Goal: Task Accomplishment & Management: Manage account settings

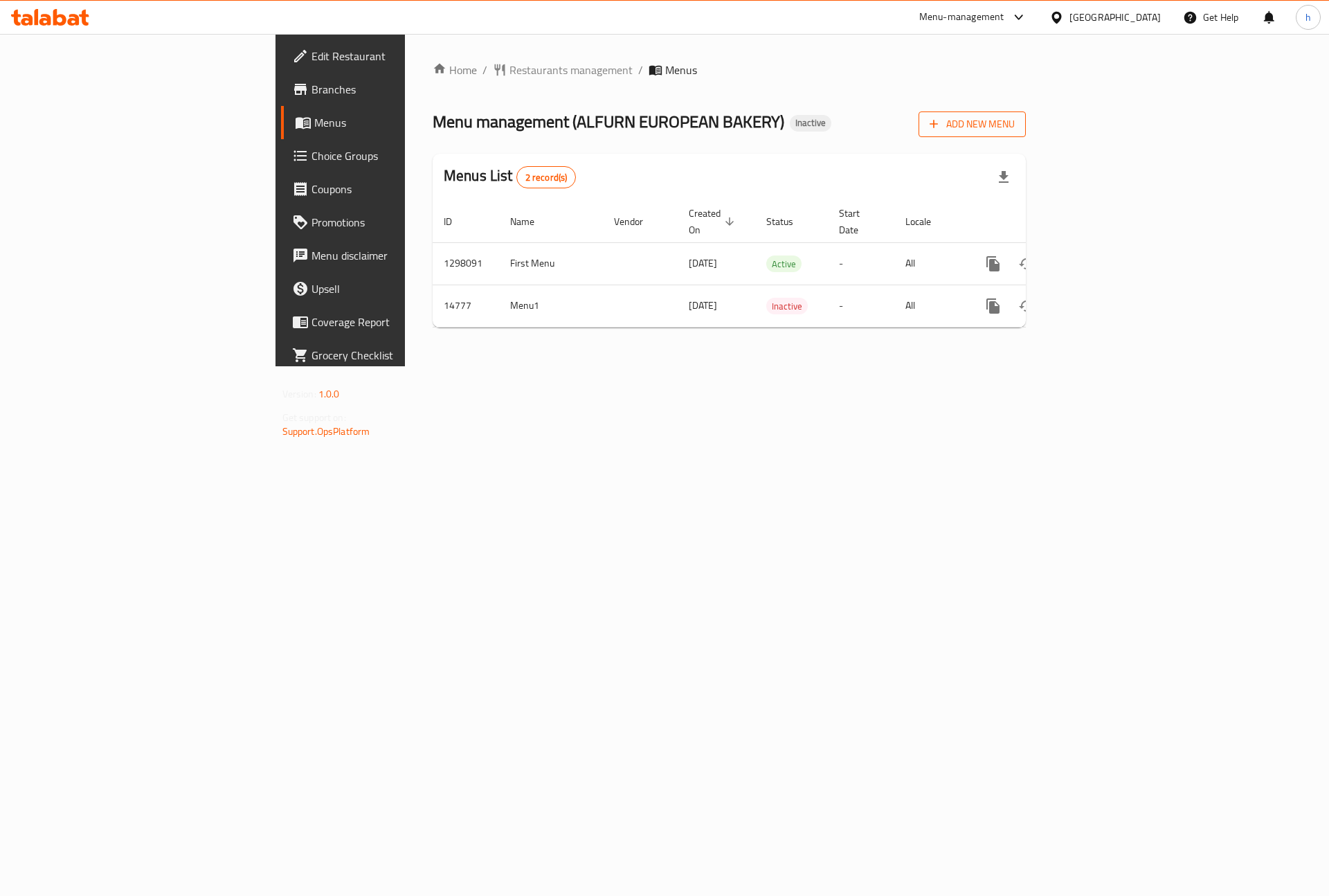
click at [1015, 121] on span "Add New Menu" at bounding box center [972, 124] width 85 height 17
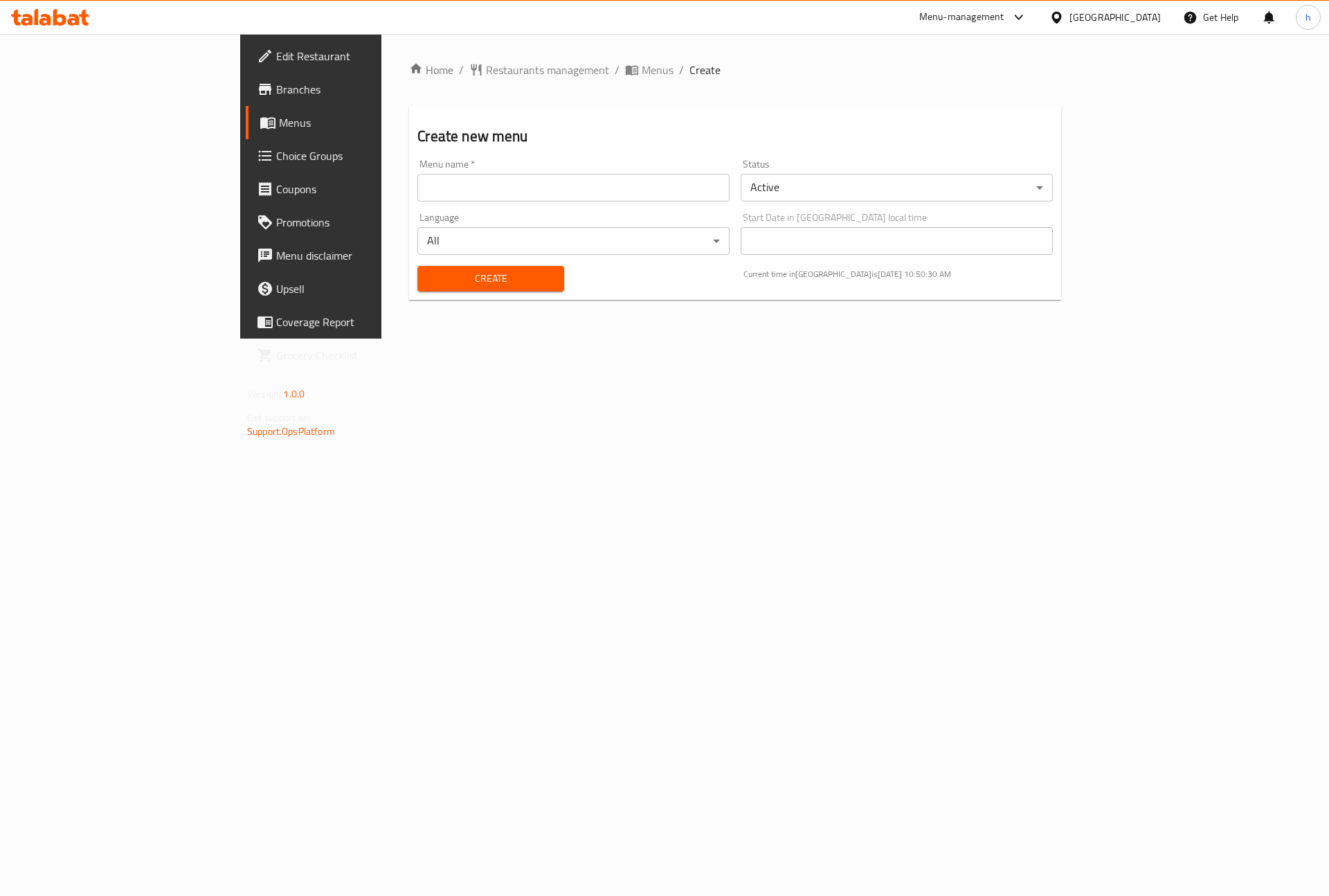
click at [507, 167] on div "Menu name   * Menu name *" at bounding box center [573, 180] width 312 height 42
click at [515, 188] on input "text" at bounding box center [573, 187] width 312 height 28
type input "ا"
click at [417, 183] on input "hossam first" at bounding box center [573, 187] width 312 height 28
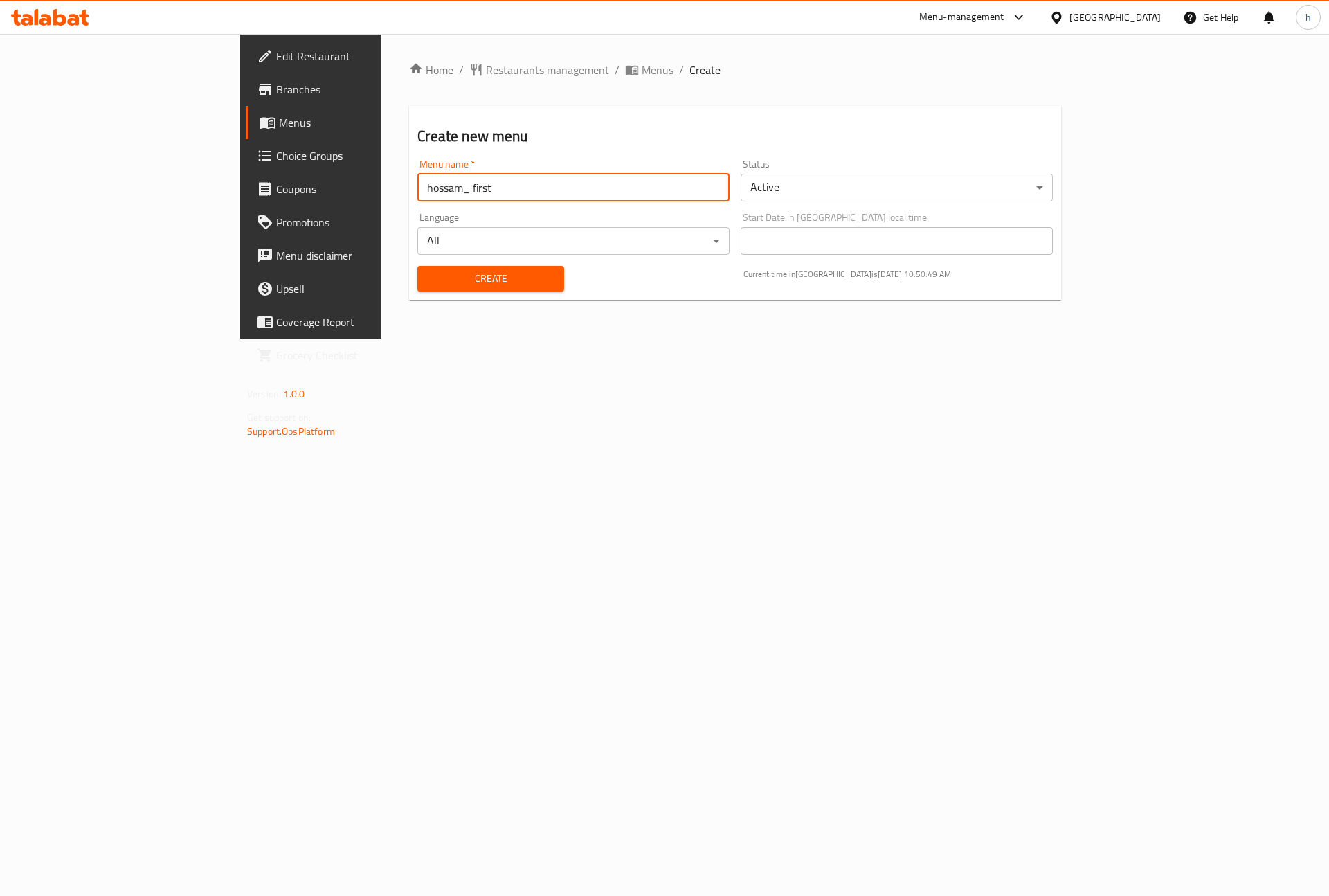
type input "hossam_ first"
click at [428, 278] on span "Create" at bounding box center [490, 279] width 124 height 17
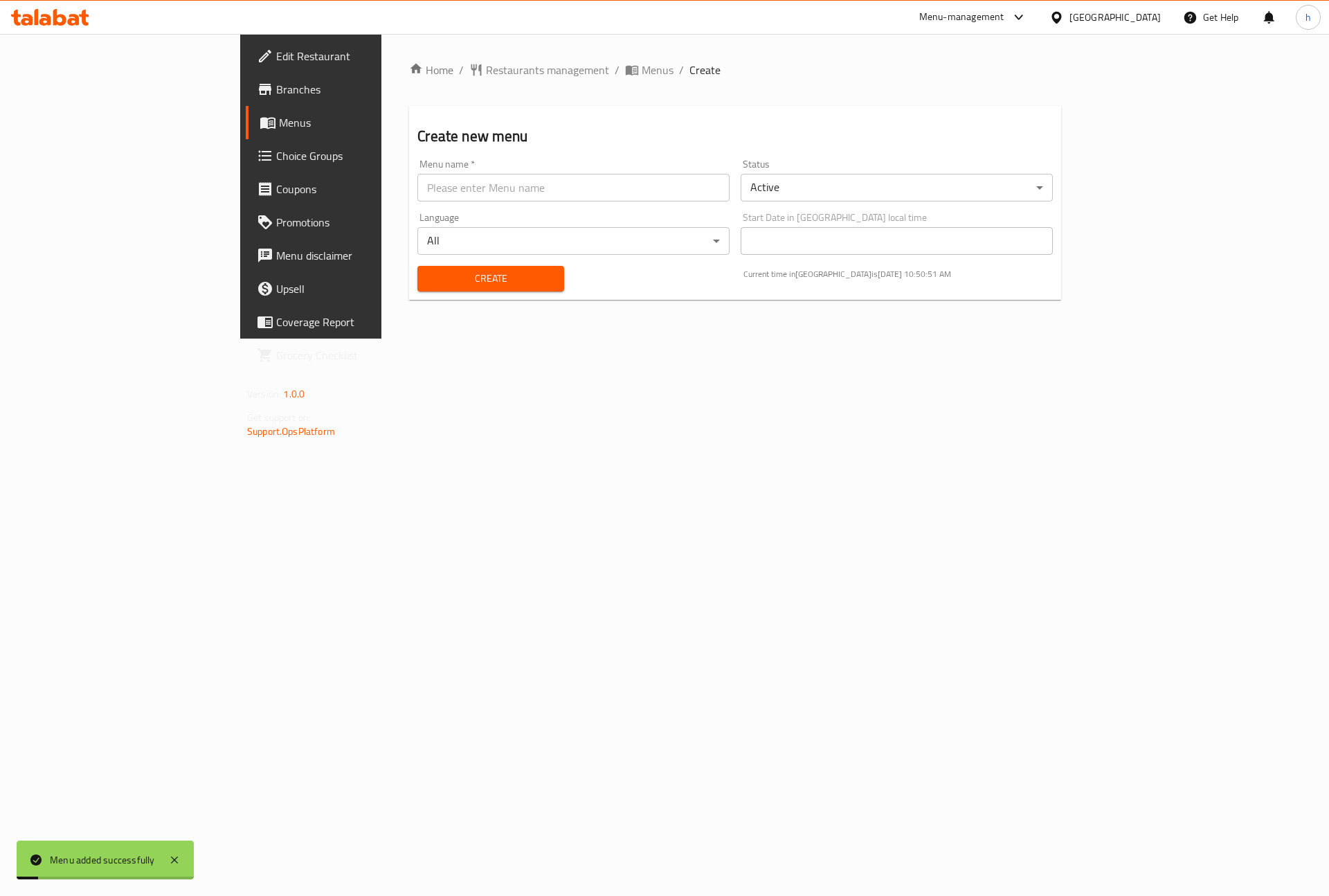
click at [84, 849] on div "Menu added successfully" at bounding box center [105, 860] width 178 height 39
click at [642, 71] on span "Menus" at bounding box center [657, 70] width 32 height 17
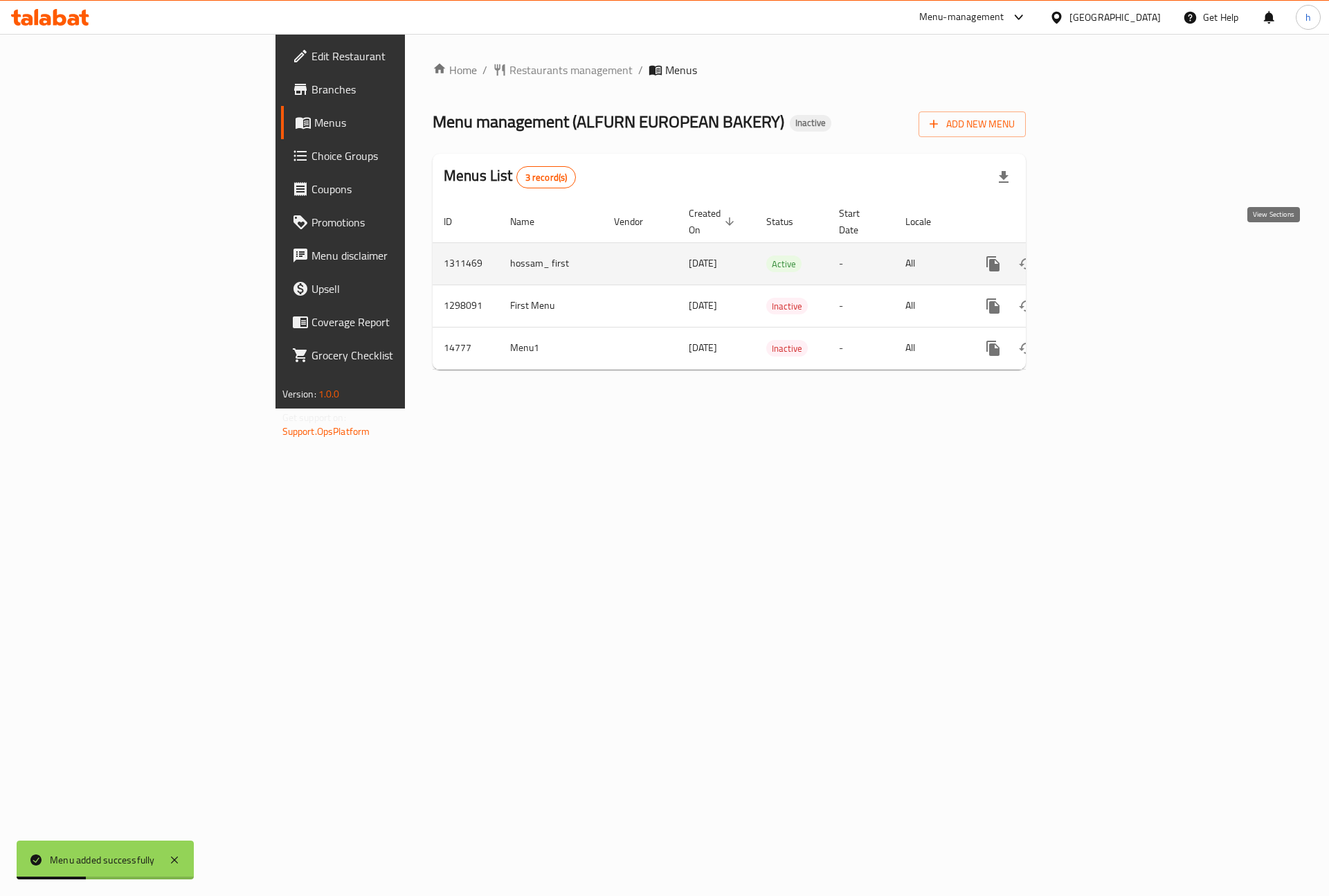
click at [1101, 255] on icon "enhanced table" at bounding box center [1093, 263] width 17 height 17
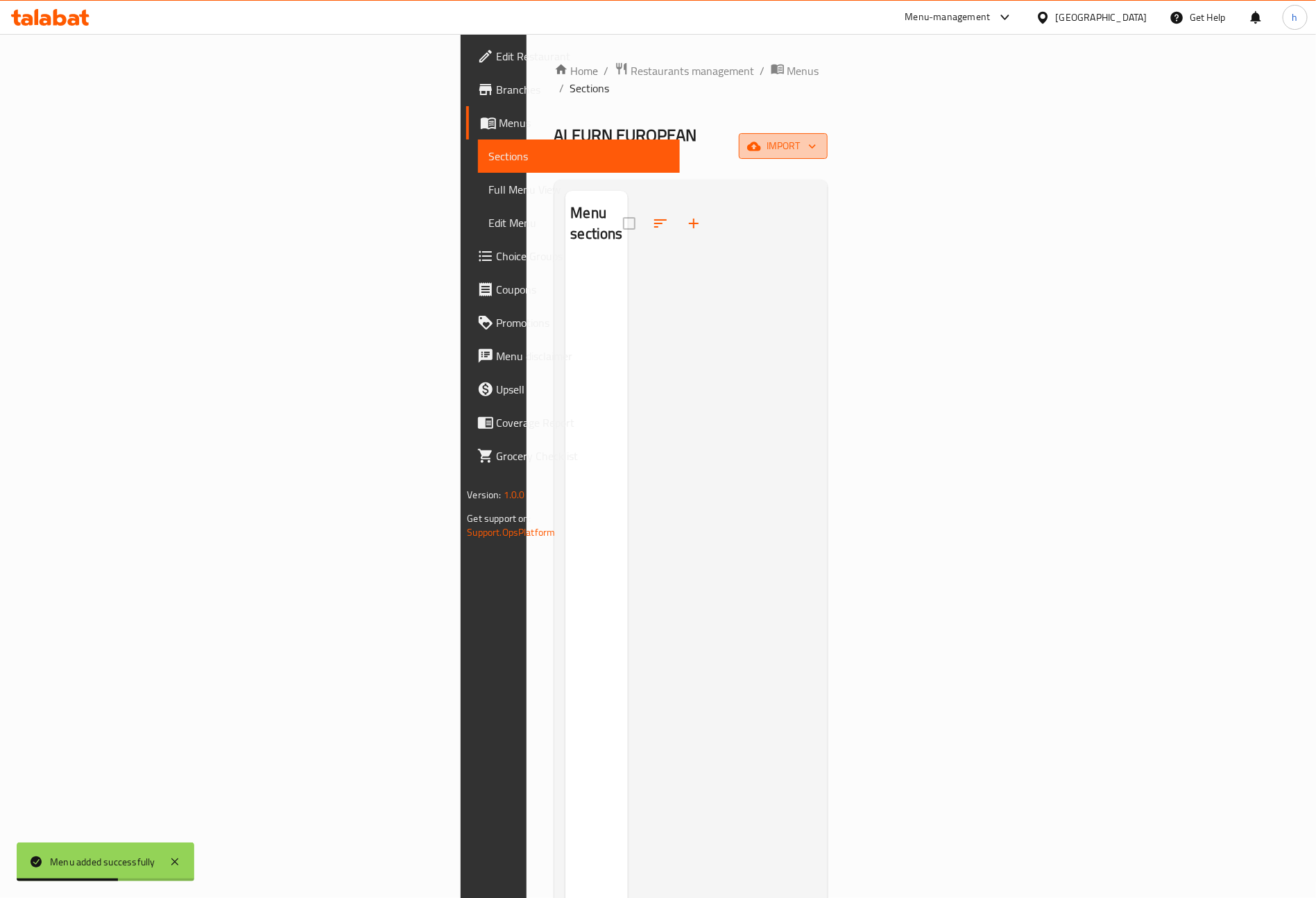
click at [817, 137] on span "import" at bounding box center [784, 146] width 67 height 17
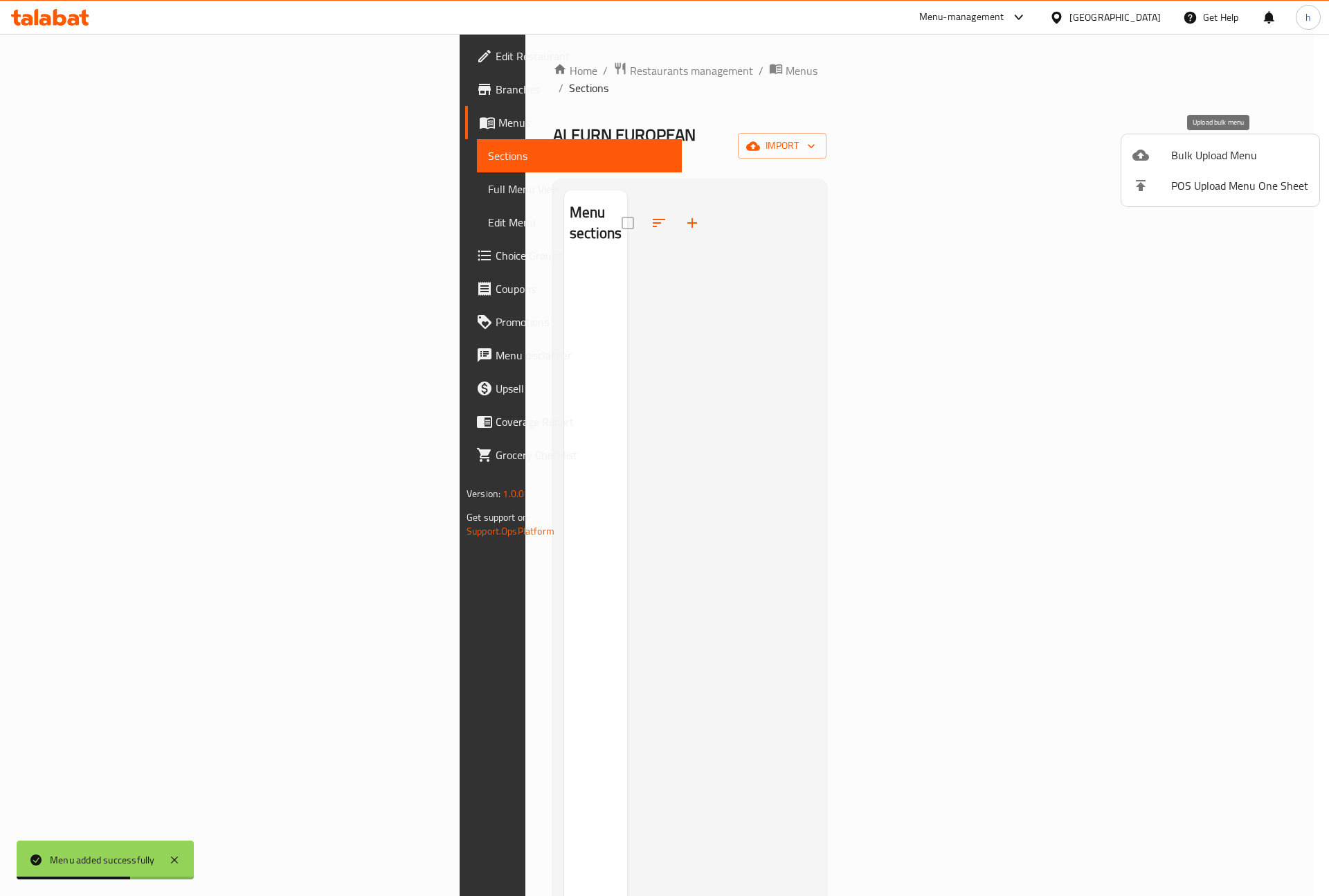
click at [1163, 162] on div at bounding box center [1151, 155] width 39 height 17
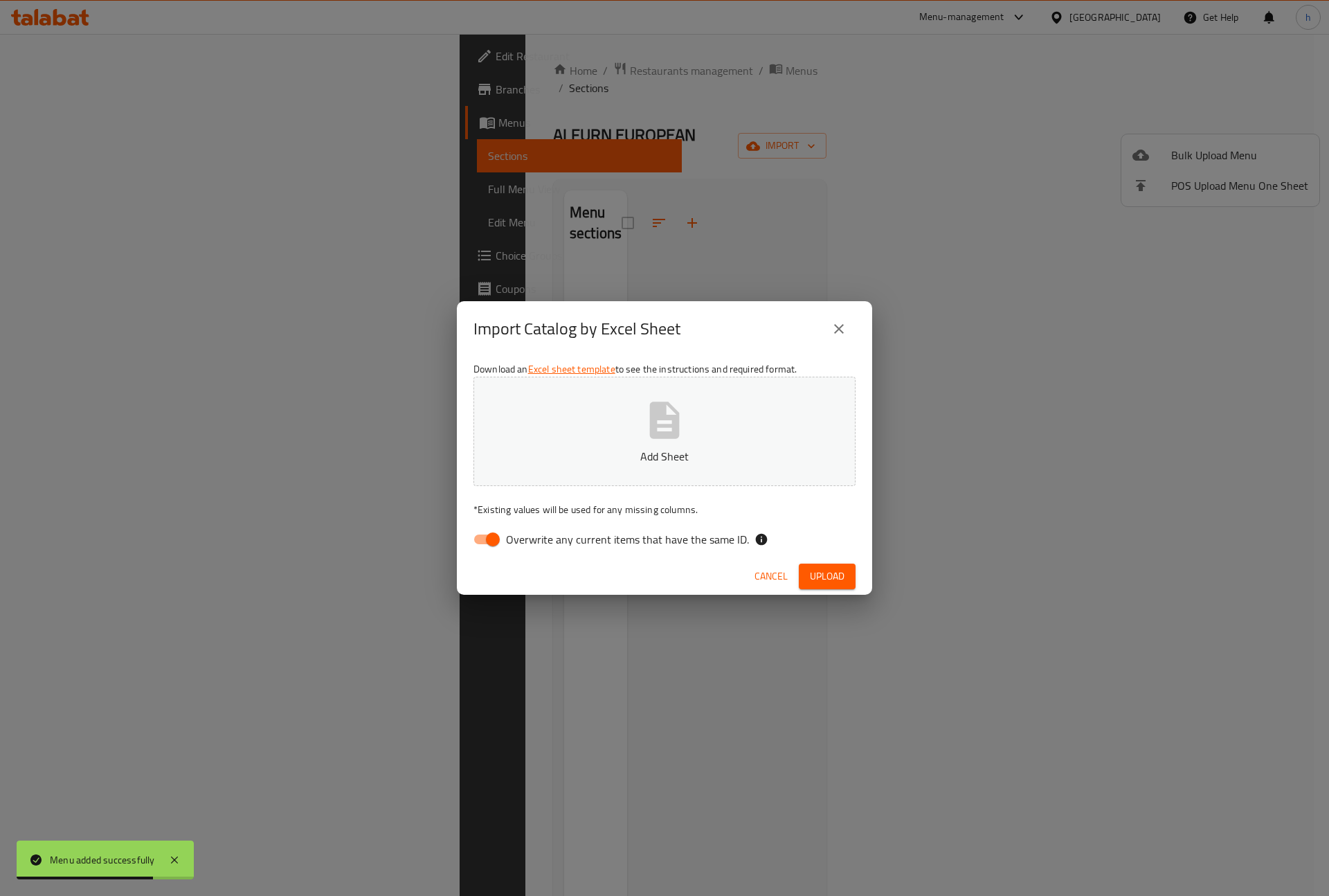
click at [540, 532] on span "Overwrite any current items that have the same ID." at bounding box center [627, 539] width 243 height 17
click at [532, 532] on input "Overwrite any current items that have the same ID." at bounding box center [493, 539] width 79 height 26
checkbox input "false"
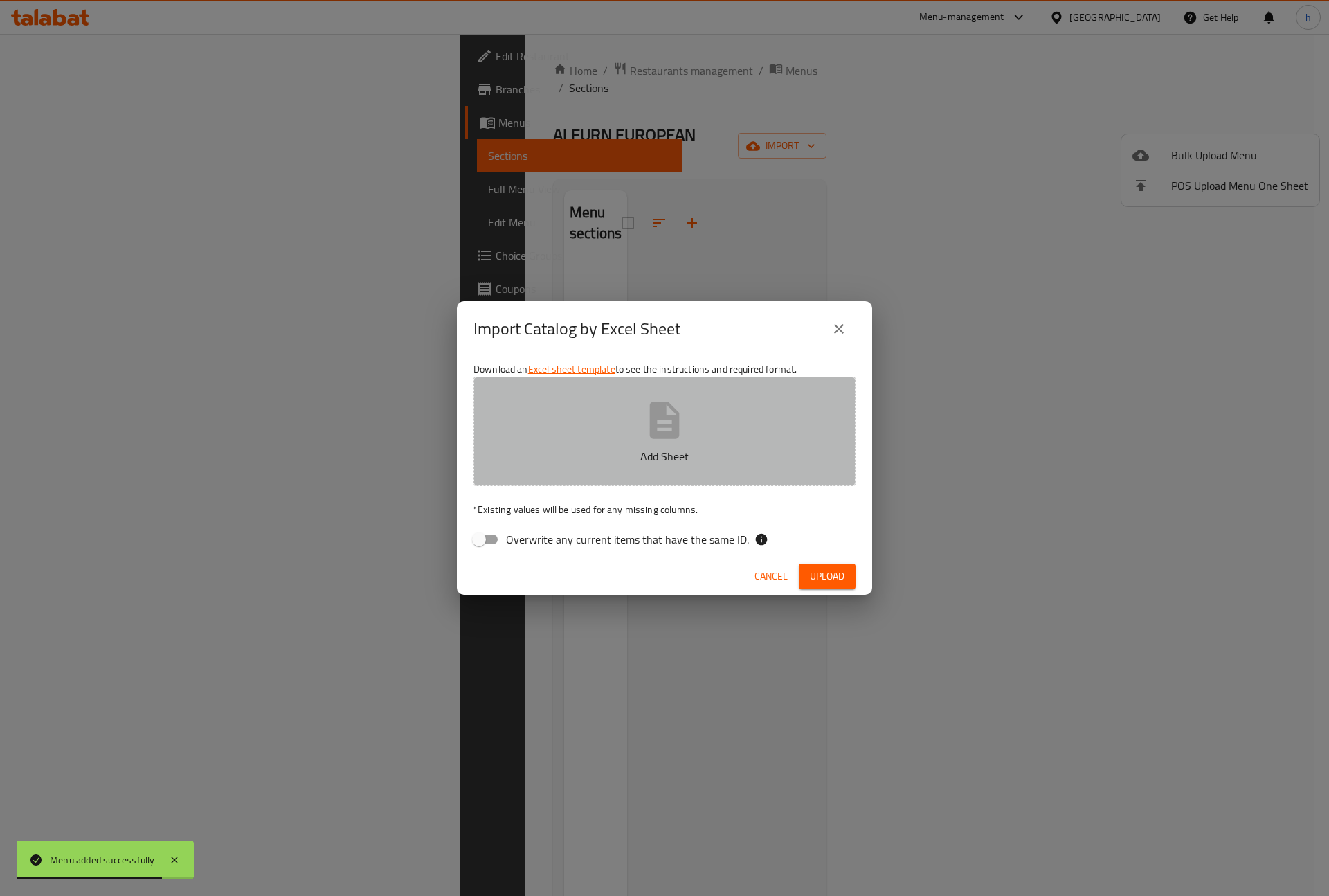
click at [628, 417] on button "Add Sheet" at bounding box center [664, 431] width 382 height 109
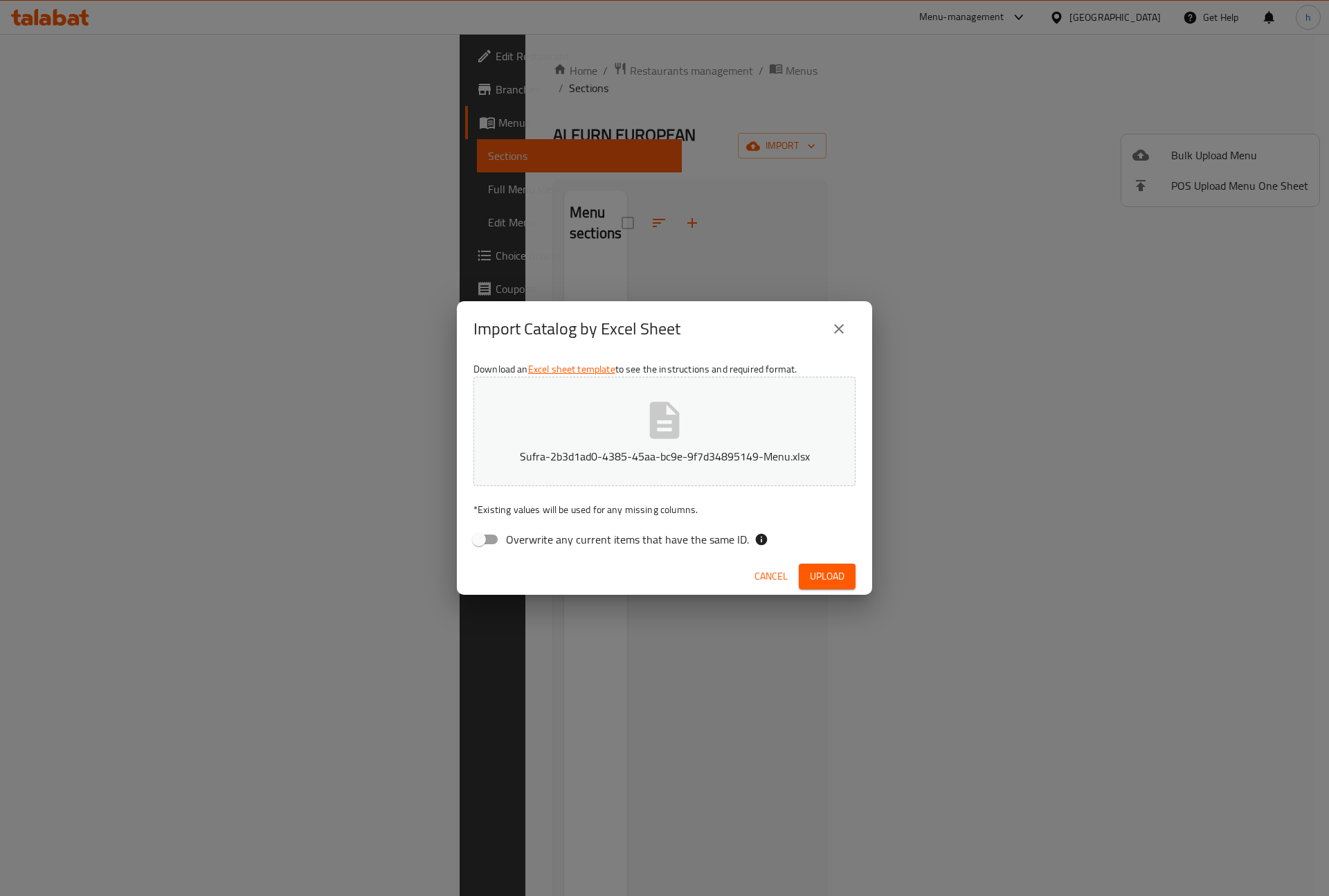
click at [672, 448] on p "Sufra-2b3d1ad0-4385-45aa-bc9e-9f7d34895149-Menu.xlsx" at bounding box center [664, 456] width 339 height 17
click at [810, 576] on span "Upload" at bounding box center [828, 576] width 35 height 17
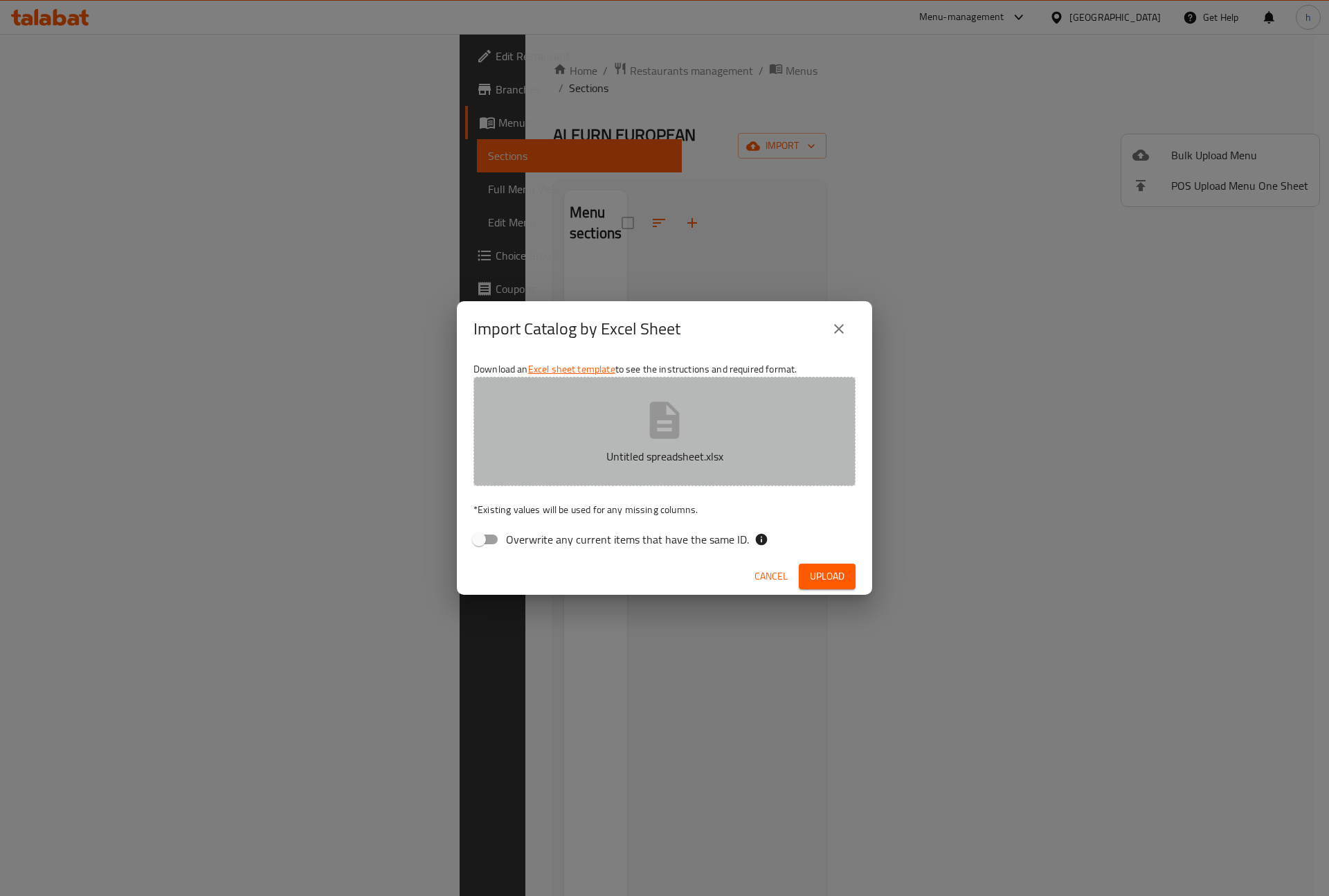
click at [661, 435] on icon "button" at bounding box center [665, 419] width 30 height 36
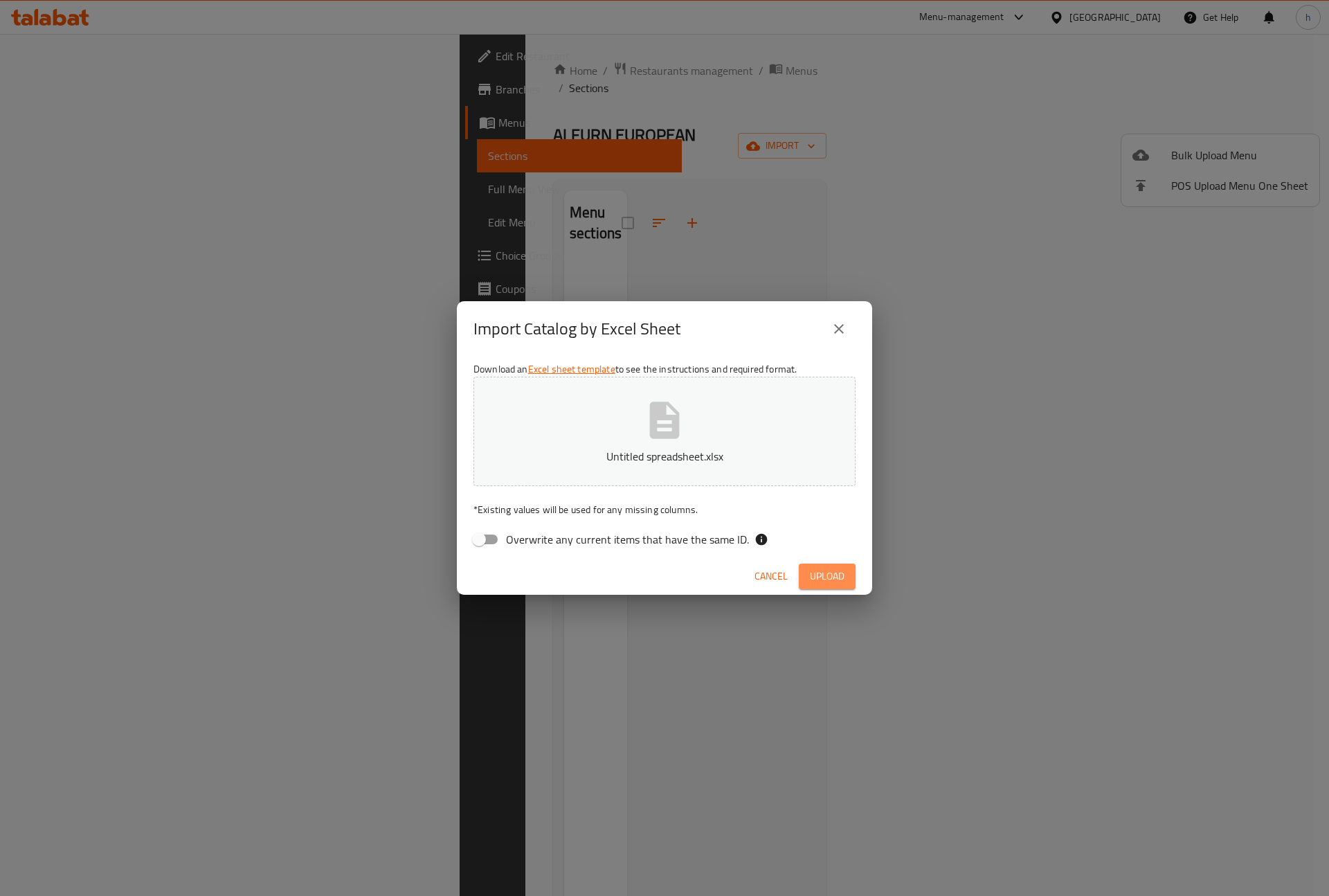
click at [816, 573] on span "Upload" at bounding box center [828, 576] width 35 height 17
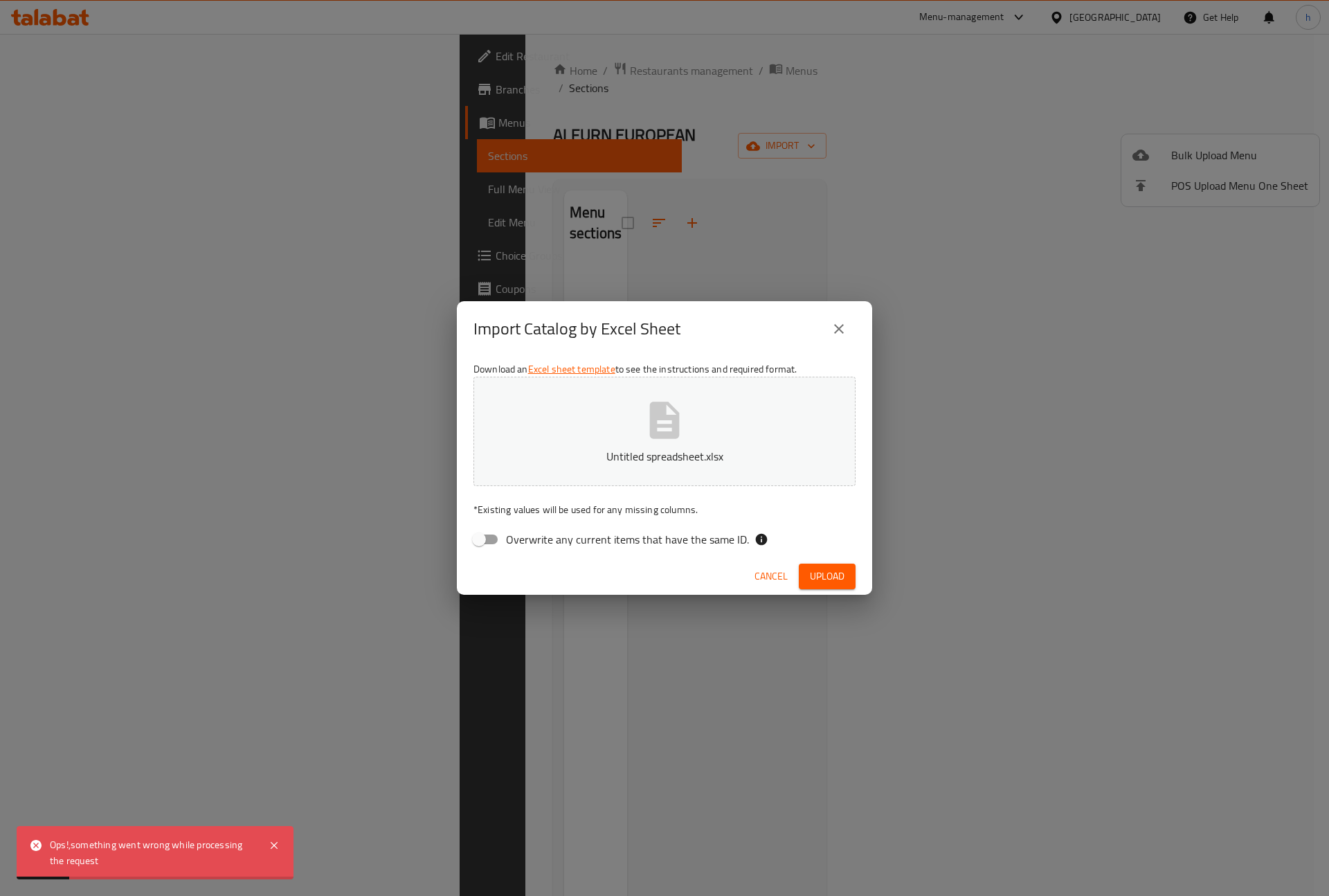
click at [758, 570] on span "Cancel" at bounding box center [772, 576] width 33 height 17
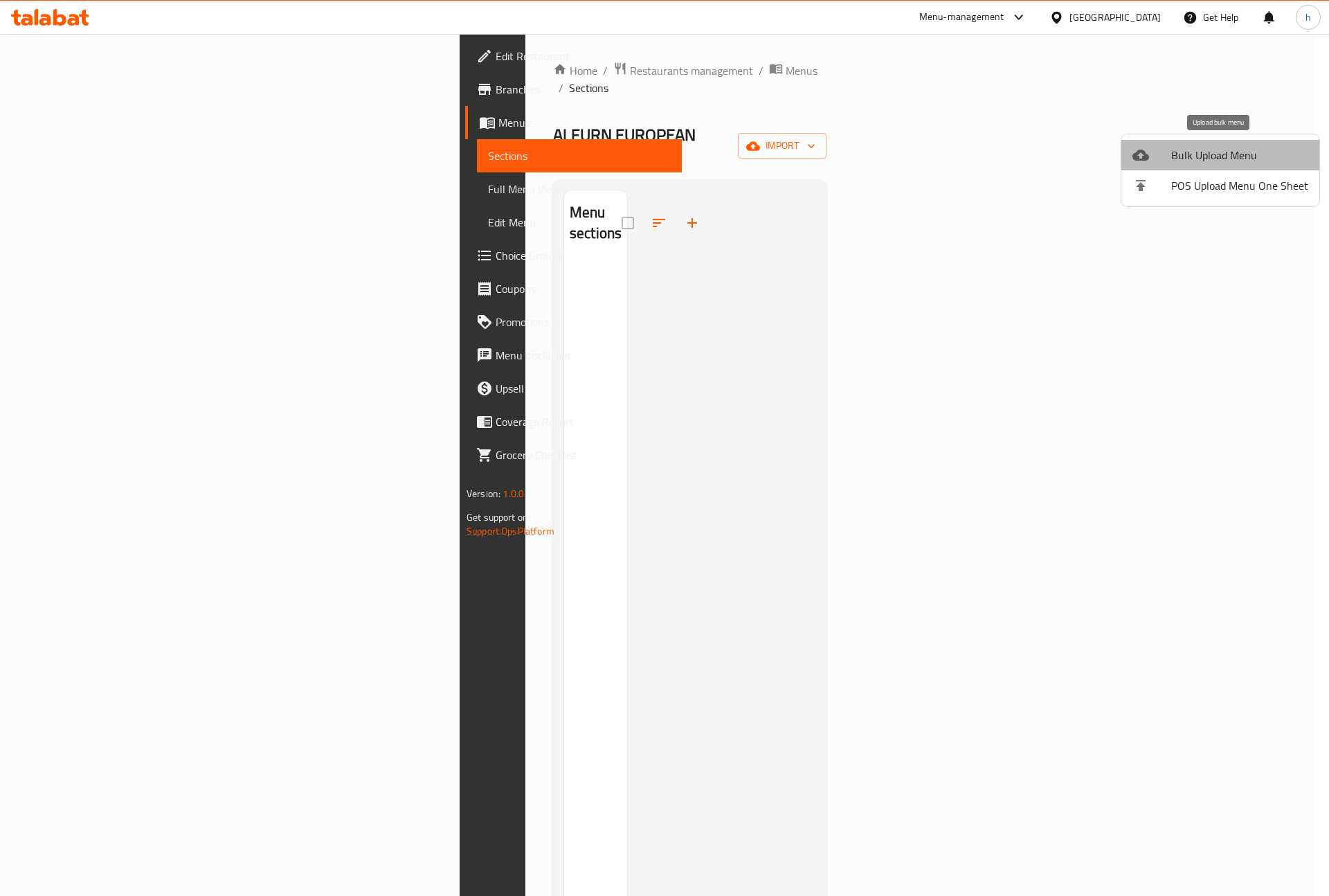
click at [1238, 163] on span "Bulk Upload Menu" at bounding box center [1239, 155] width 137 height 17
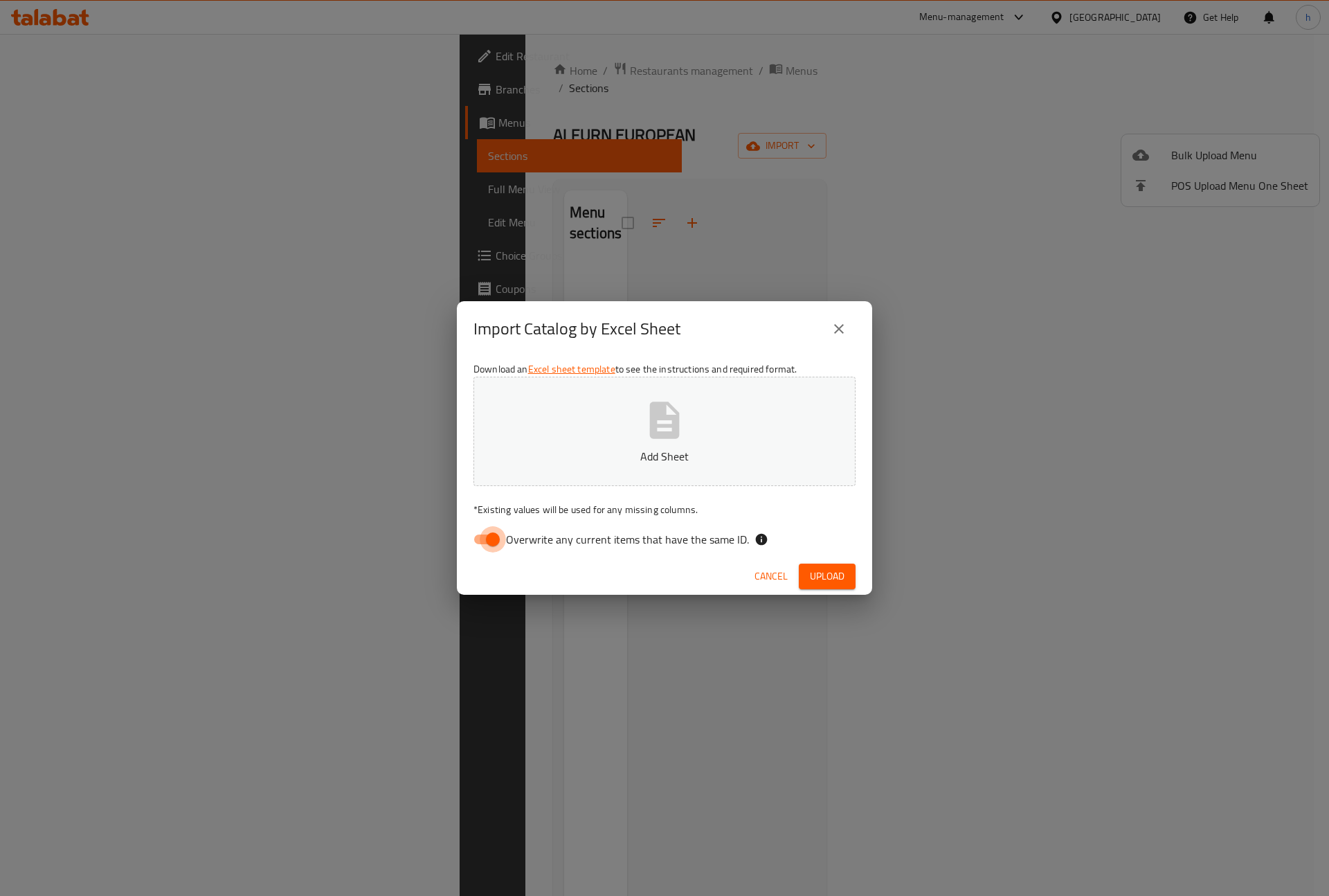
click at [500, 545] on input "Overwrite any current items that have the same ID." at bounding box center [493, 539] width 79 height 26
checkbox input "false"
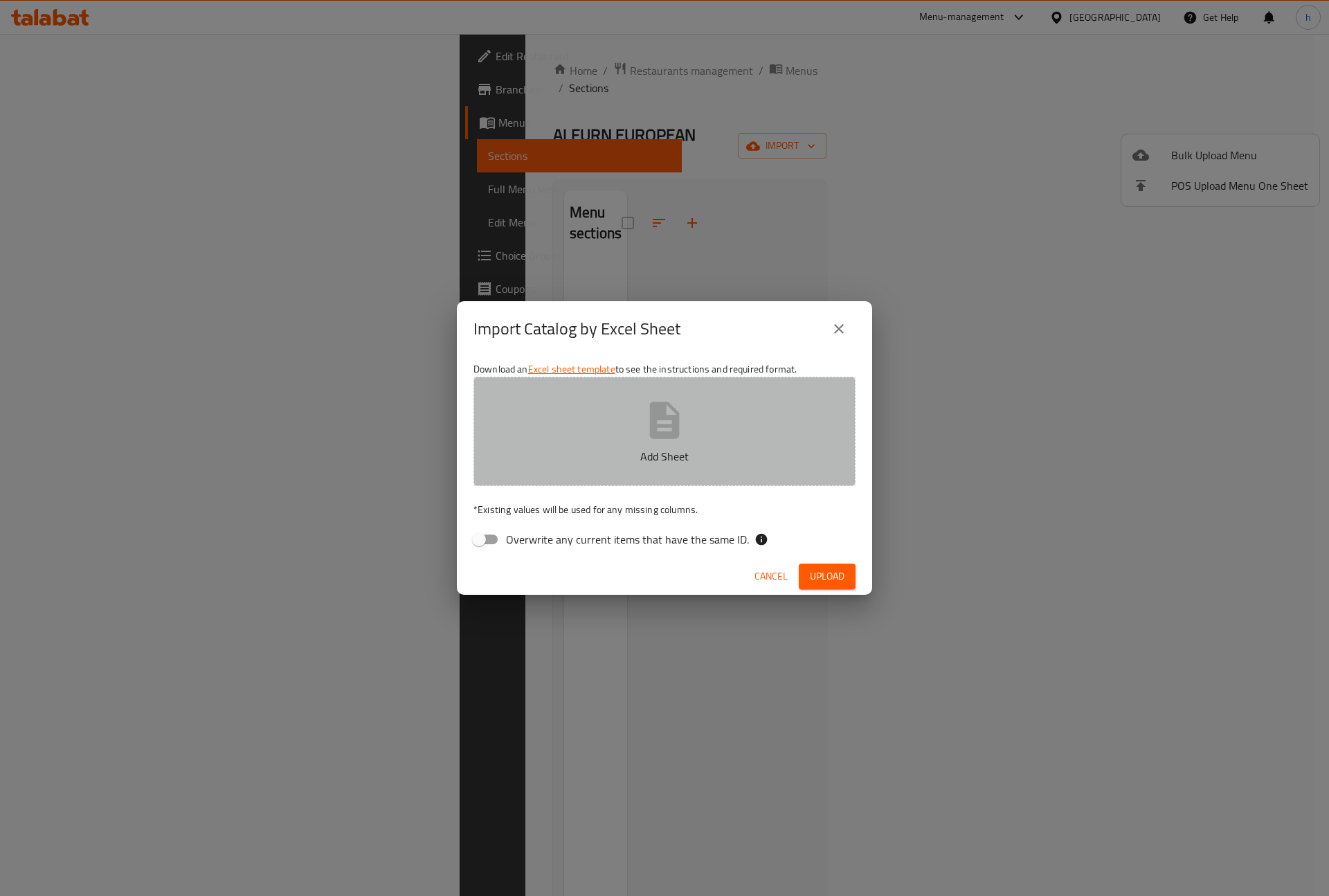
click at [607, 439] on button "Add Sheet" at bounding box center [664, 431] width 382 height 109
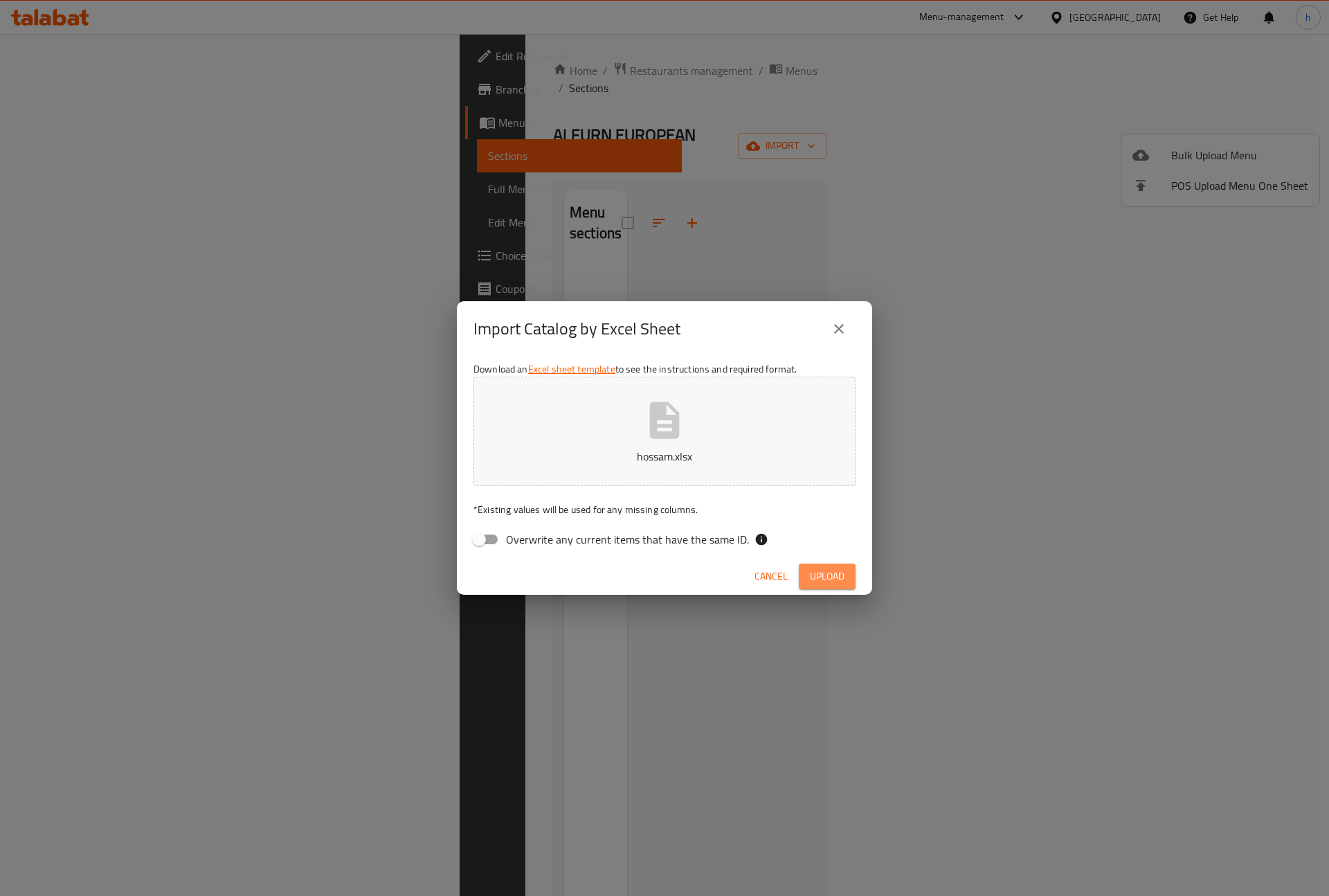
click at [839, 564] on button "Upload" at bounding box center [828, 576] width 57 height 25
click at [631, 420] on button "hossam.xlsx" at bounding box center [664, 431] width 382 height 109
click at [836, 576] on span "Upload" at bounding box center [828, 576] width 35 height 17
click at [691, 458] on p "[PERSON_NAME].xlsx" at bounding box center [664, 456] width 339 height 17
click at [840, 580] on span "Upload" at bounding box center [828, 576] width 35 height 17
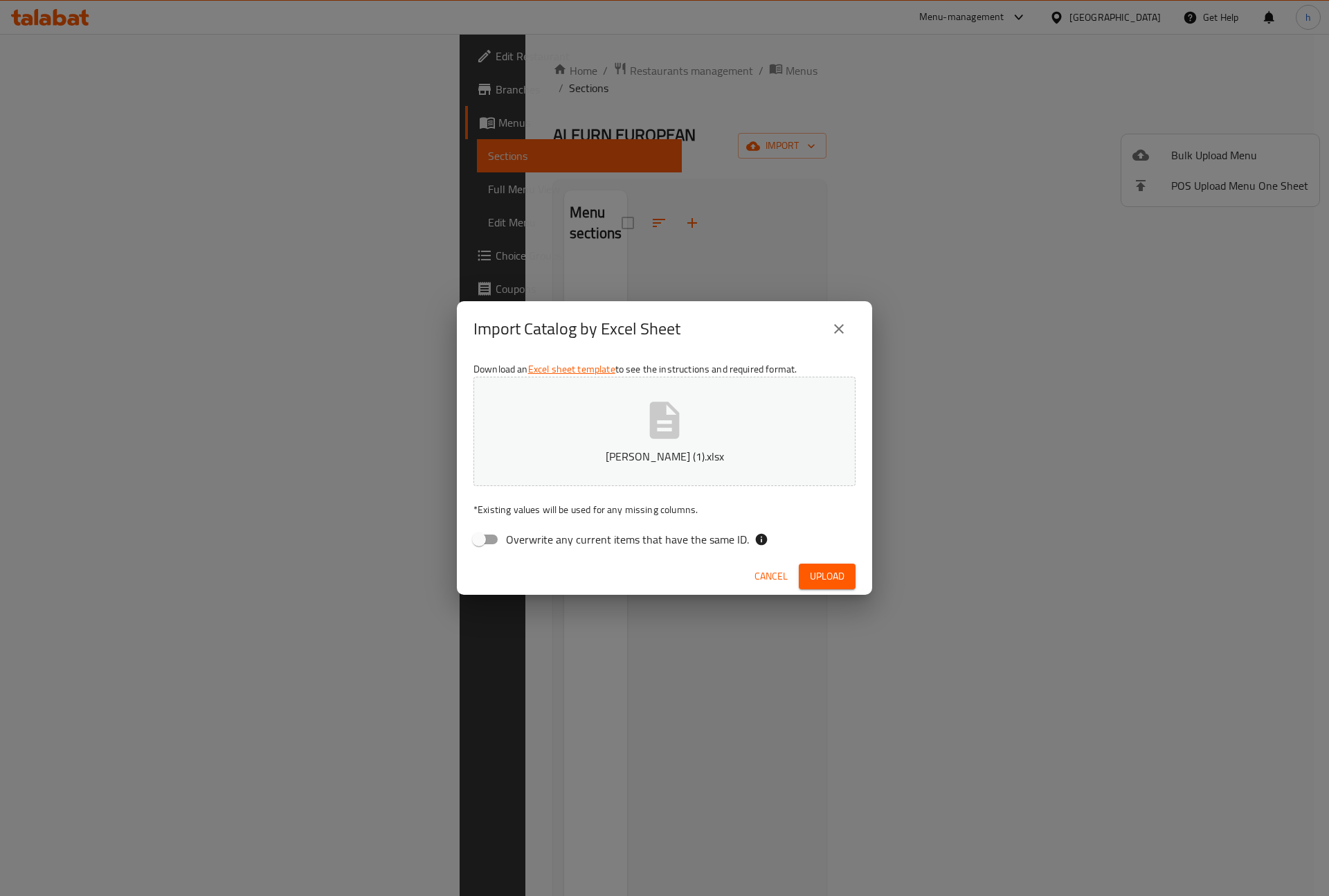
click at [636, 431] on button "[PERSON_NAME] (1).xlsx" at bounding box center [664, 431] width 382 height 109
click at [822, 570] on span "Upload" at bounding box center [828, 576] width 35 height 17
click at [773, 584] on span "Cancel" at bounding box center [772, 576] width 33 height 17
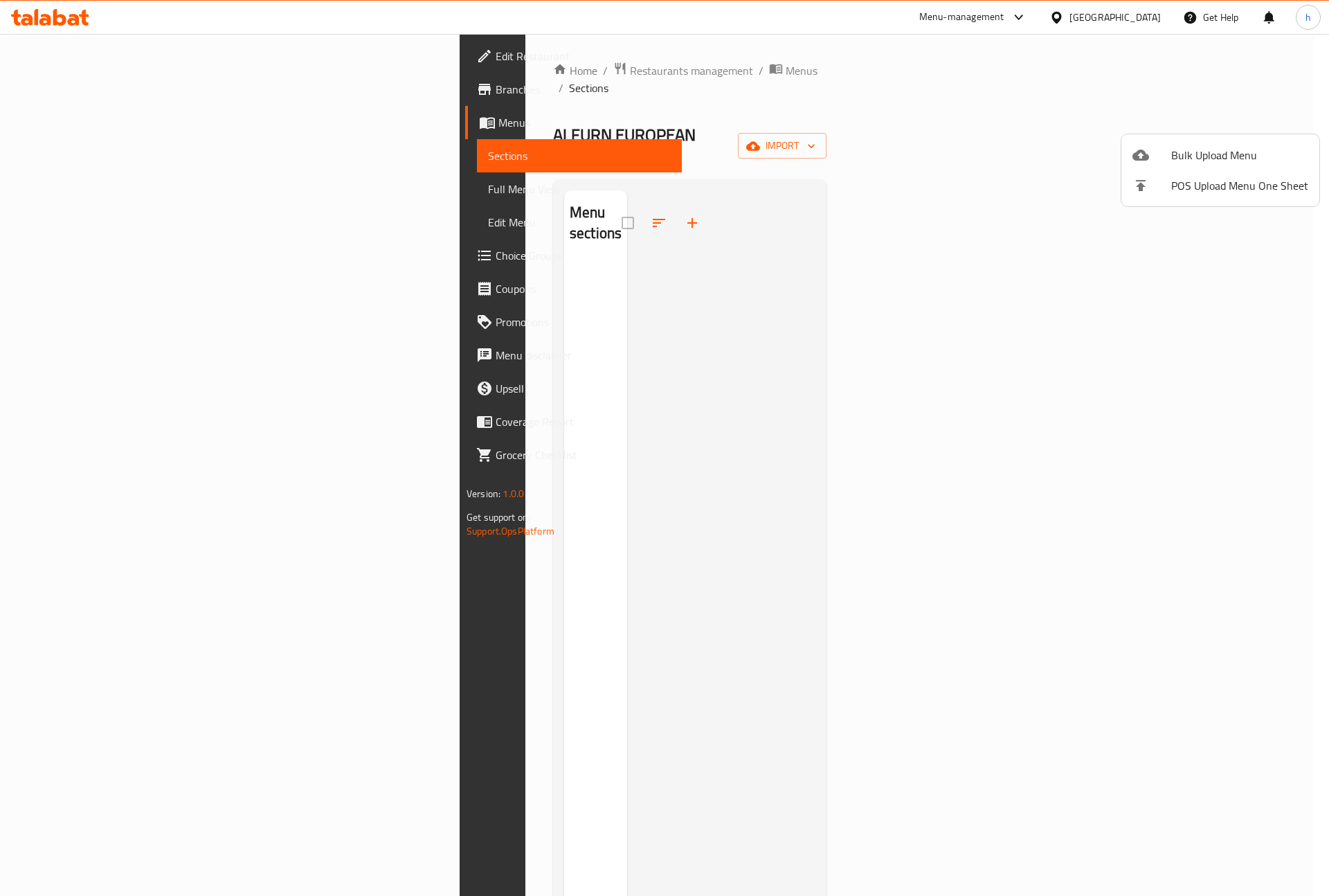
click at [1236, 154] on span "Bulk Upload Menu" at bounding box center [1239, 155] width 137 height 17
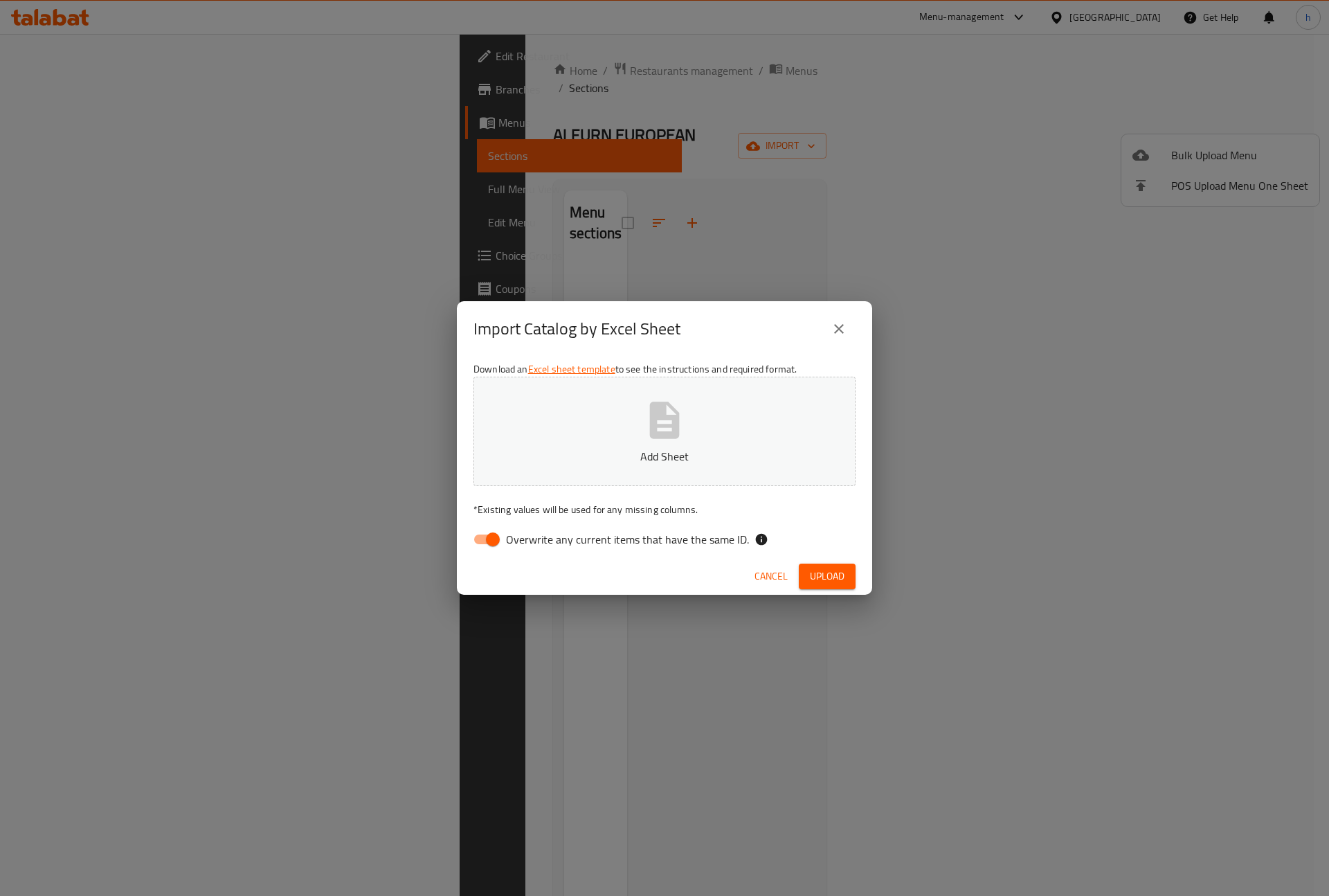
click at [630, 399] on button "Add Sheet" at bounding box center [664, 431] width 382 height 109
click at [484, 530] on input "Overwrite any current items that have the same ID." at bounding box center [493, 539] width 79 height 26
checkbox input "false"
click at [829, 576] on span "Upload" at bounding box center [828, 576] width 35 height 17
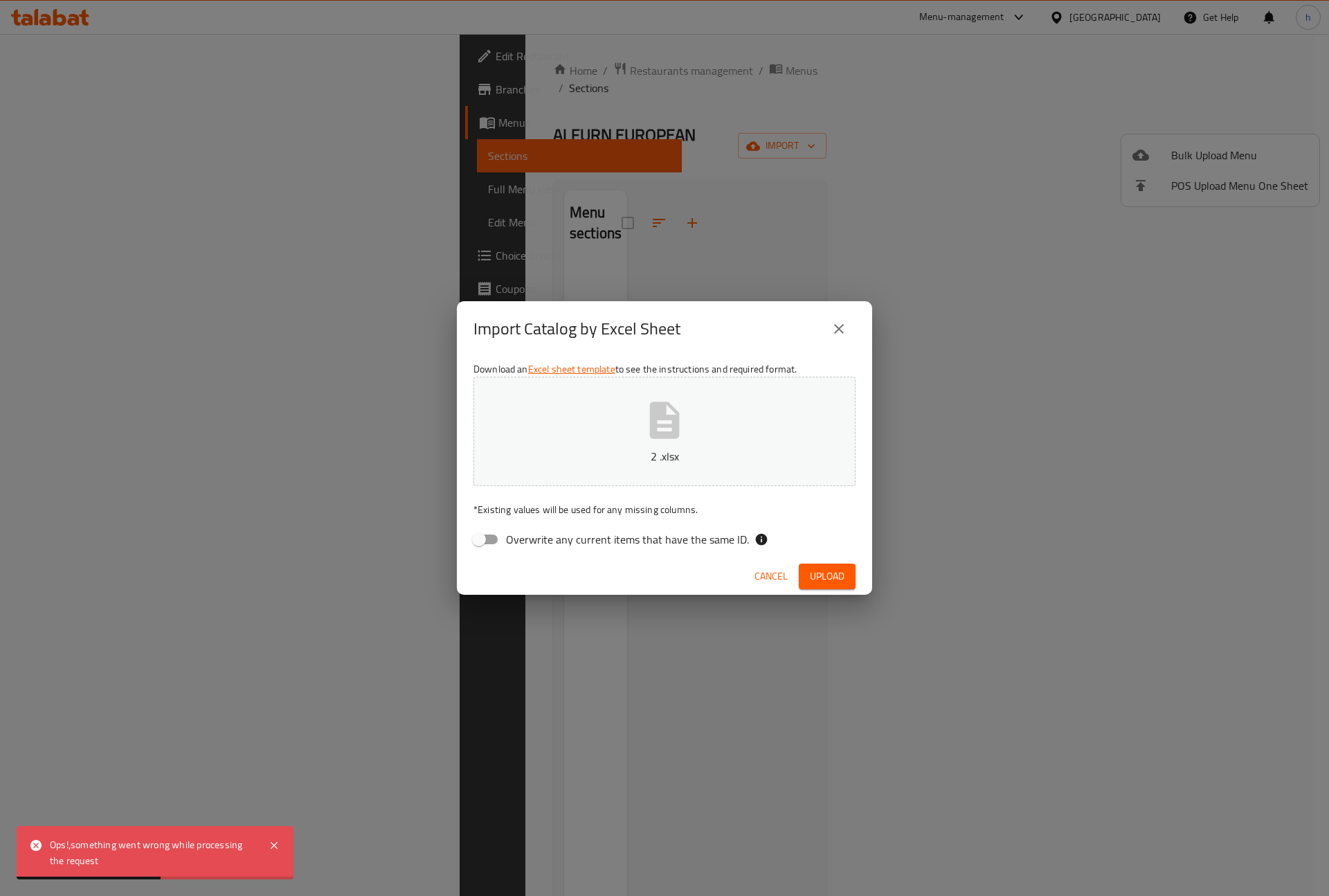
click at [848, 326] on button "close" at bounding box center [839, 329] width 33 height 33
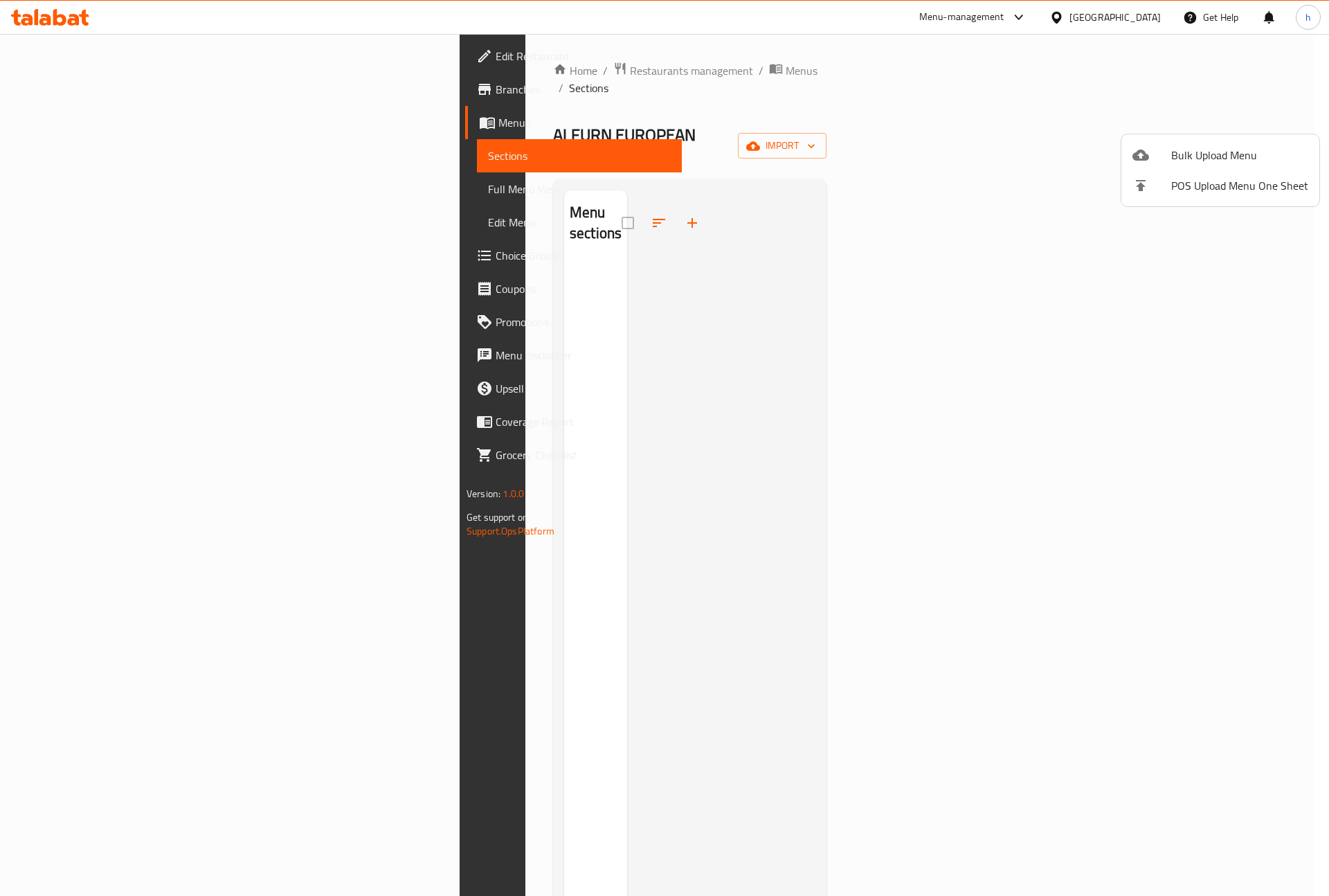
click at [1190, 148] on span "Bulk Upload Menu" at bounding box center [1239, 155] width 137 height 17
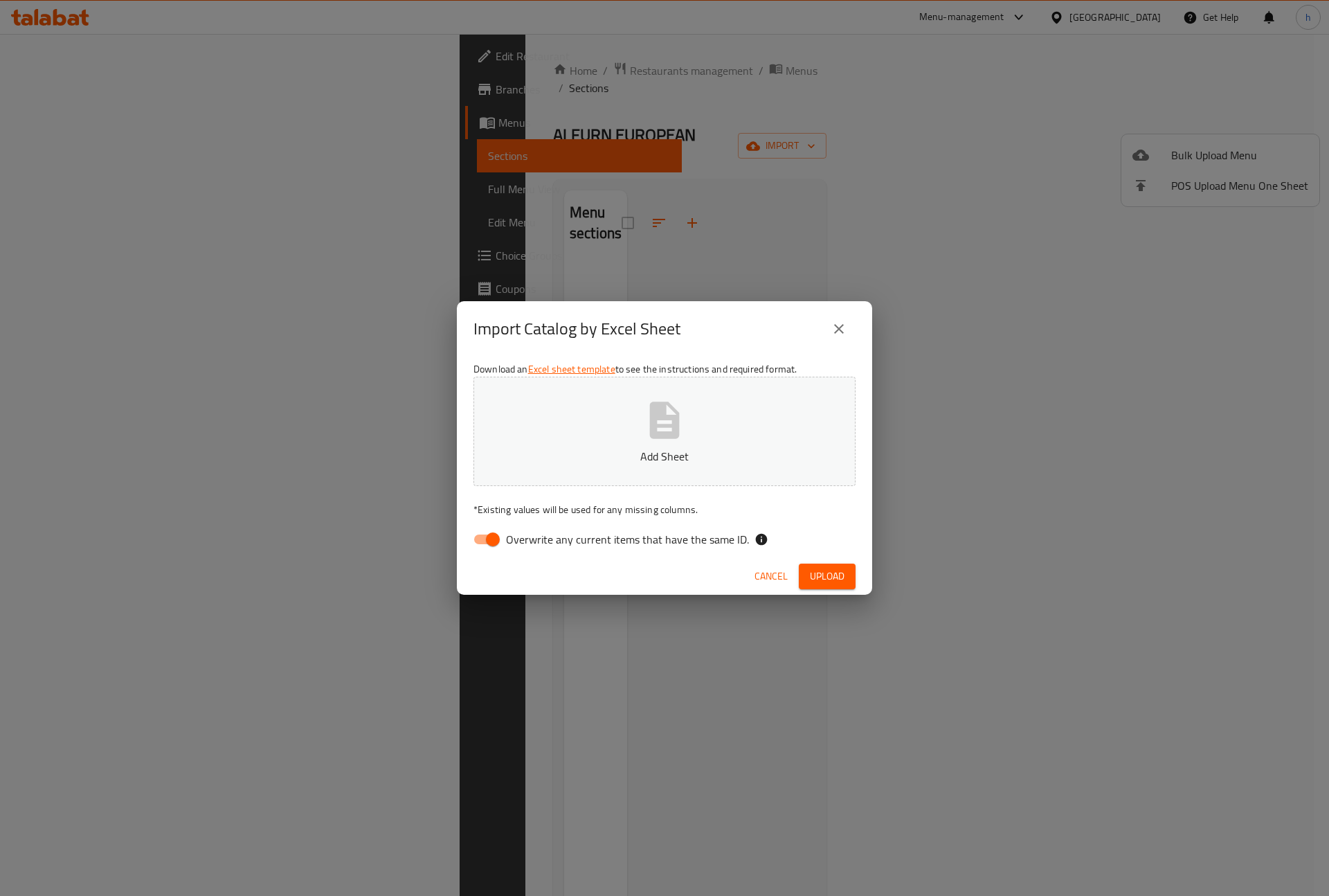
click at [636, 412] on button "Add Sheet" at bounding box center [664, 431] width 382 height 109
click at [488, 530] on input "Overwrite any current items that have the same ID." at bounding box center [493, 539] width 79 height 26
checkbox input "false"
click at [827, 565] on button "Upload" at bounding box center [828, 576] width 57 height 25
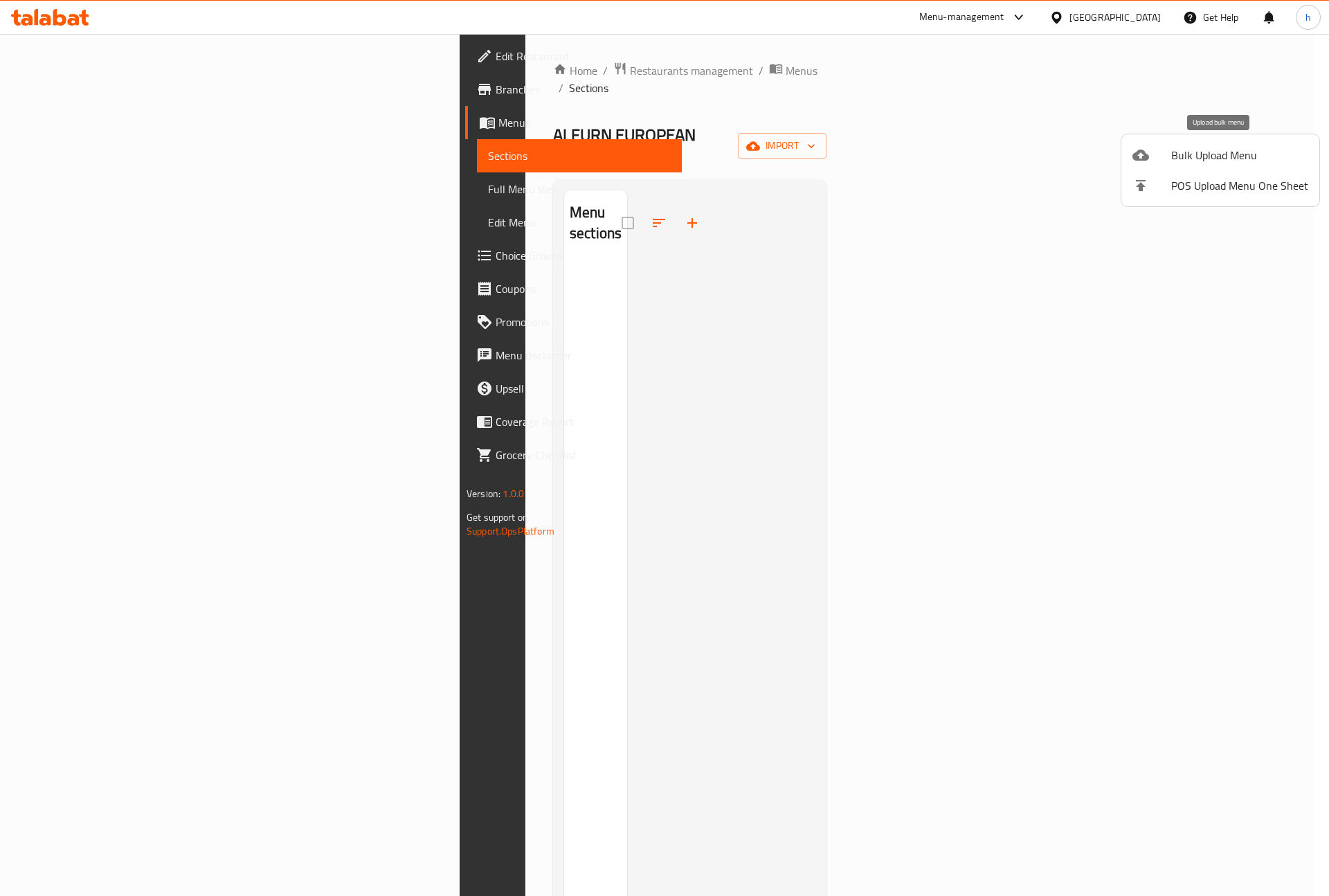
click at [1181, 155] on span "Bulk Upload Menu" at bounding box center [1239, 155] width 137 height 17
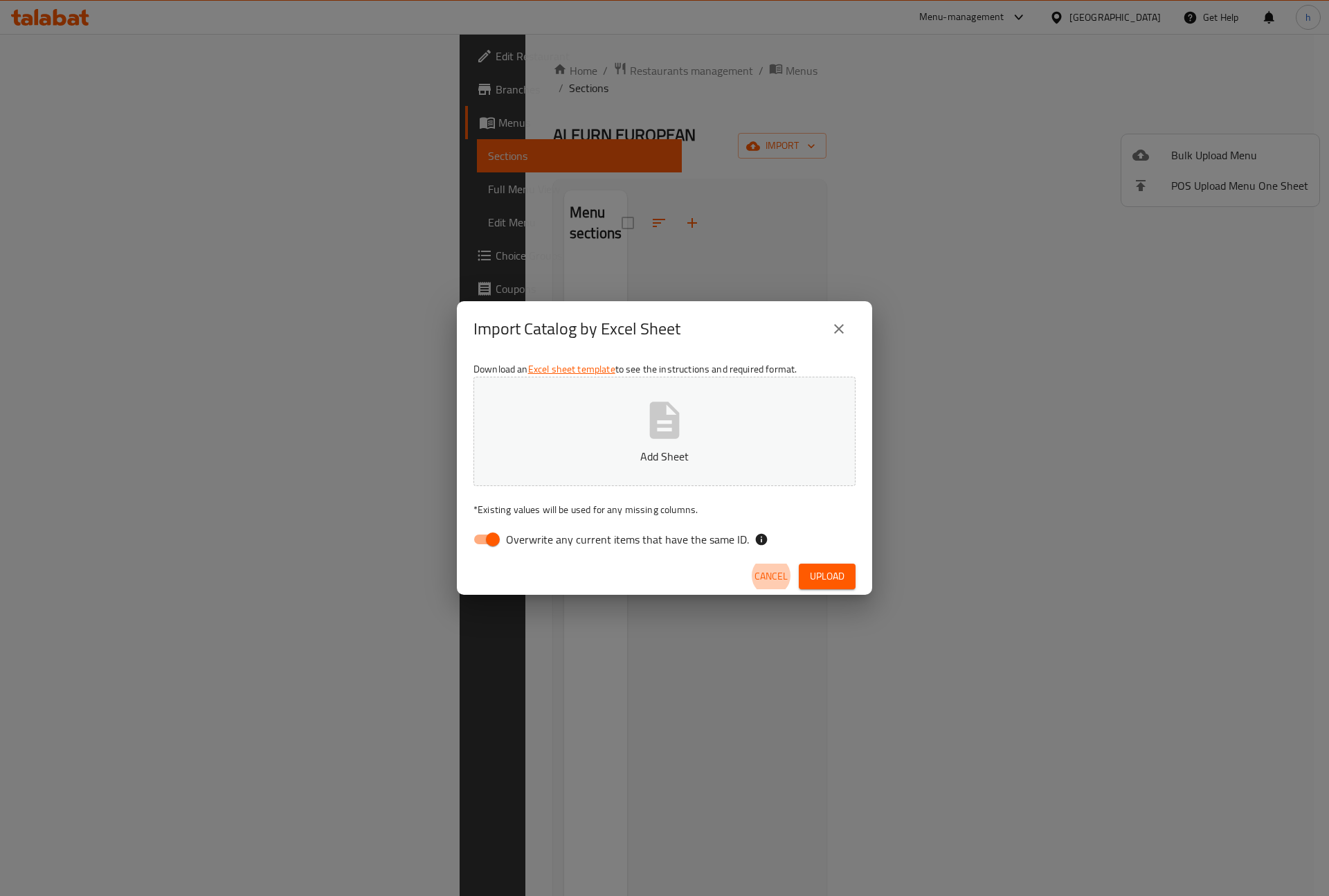
click at [654, 458] on p "Add Sheet" at bounding box center [664, 456] width 339 height 17
click at [515, 547] on span "Overwrite any current items that have the same ID." at bounding box center [627, 539] width 243 height 17
click at [515, 547] on input "Overwrite any current items that have the same ID." at bounding box center [493, 539] width 79 height 26
checkbox input "false"
click at [836, 564] on button "Upload" at bounding box center [828, 576] width 57 height 25
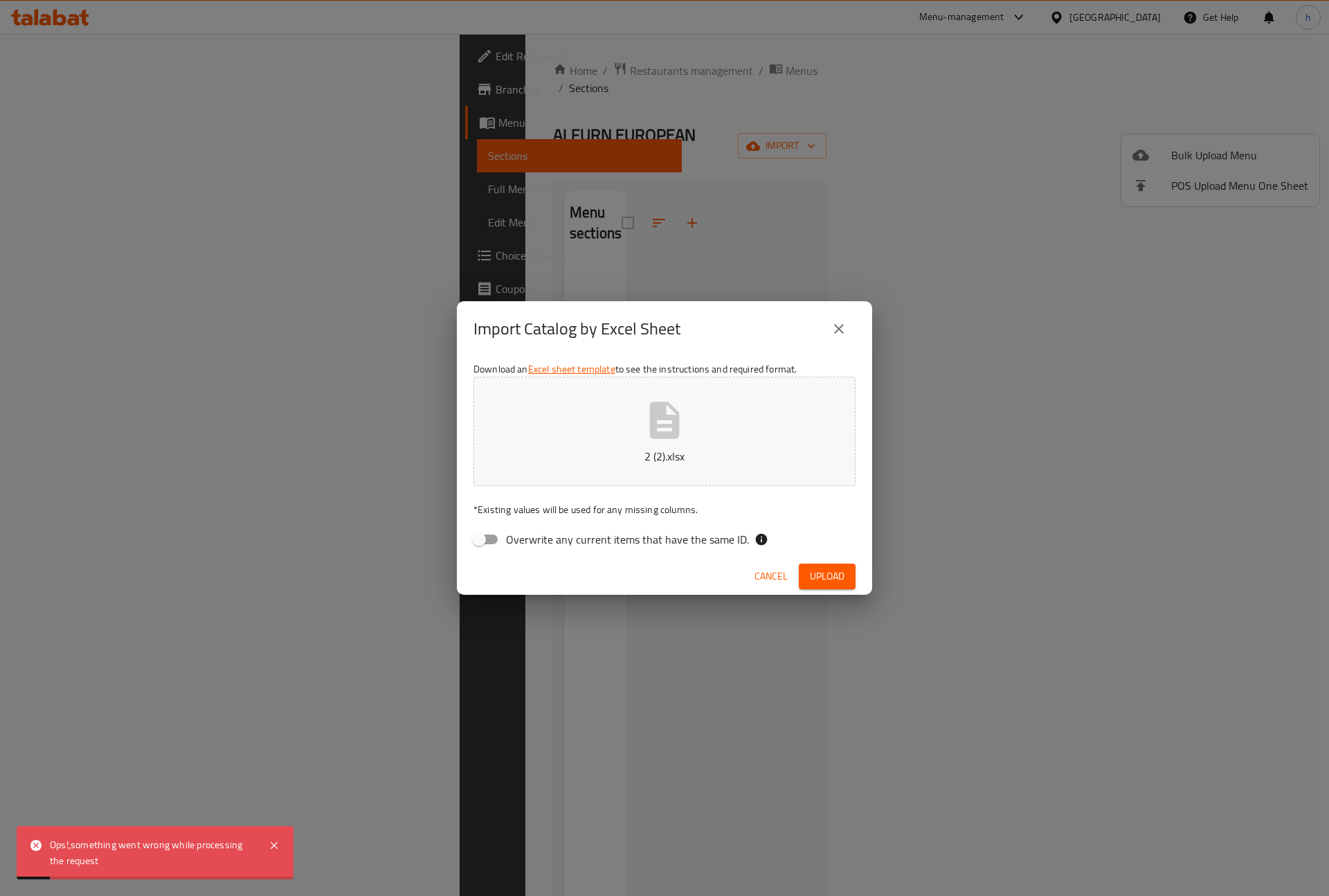
click at [972, 414] on div "Import Catalog by Excel Sheet Download an Excel sheet template to see the instr…" at bounding box center [664, 448] width 1329 height 896
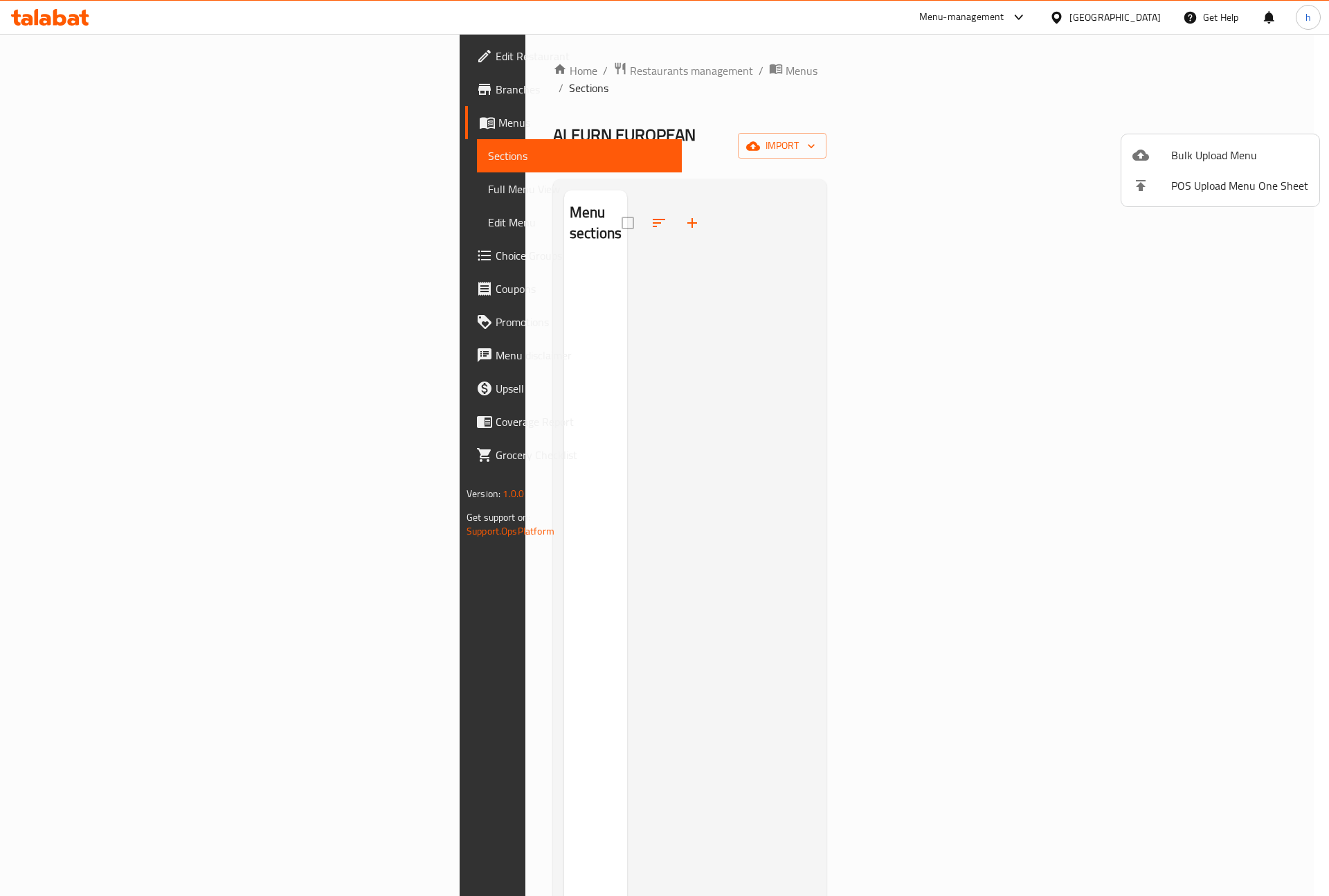
drag, startPoint x: 898, startPoint y: 158, endPoint x: 883, endPoint y: 135, distance: 27.5
click at [883, 135] on div at bounding box center [664, 448] width 1329 height 896
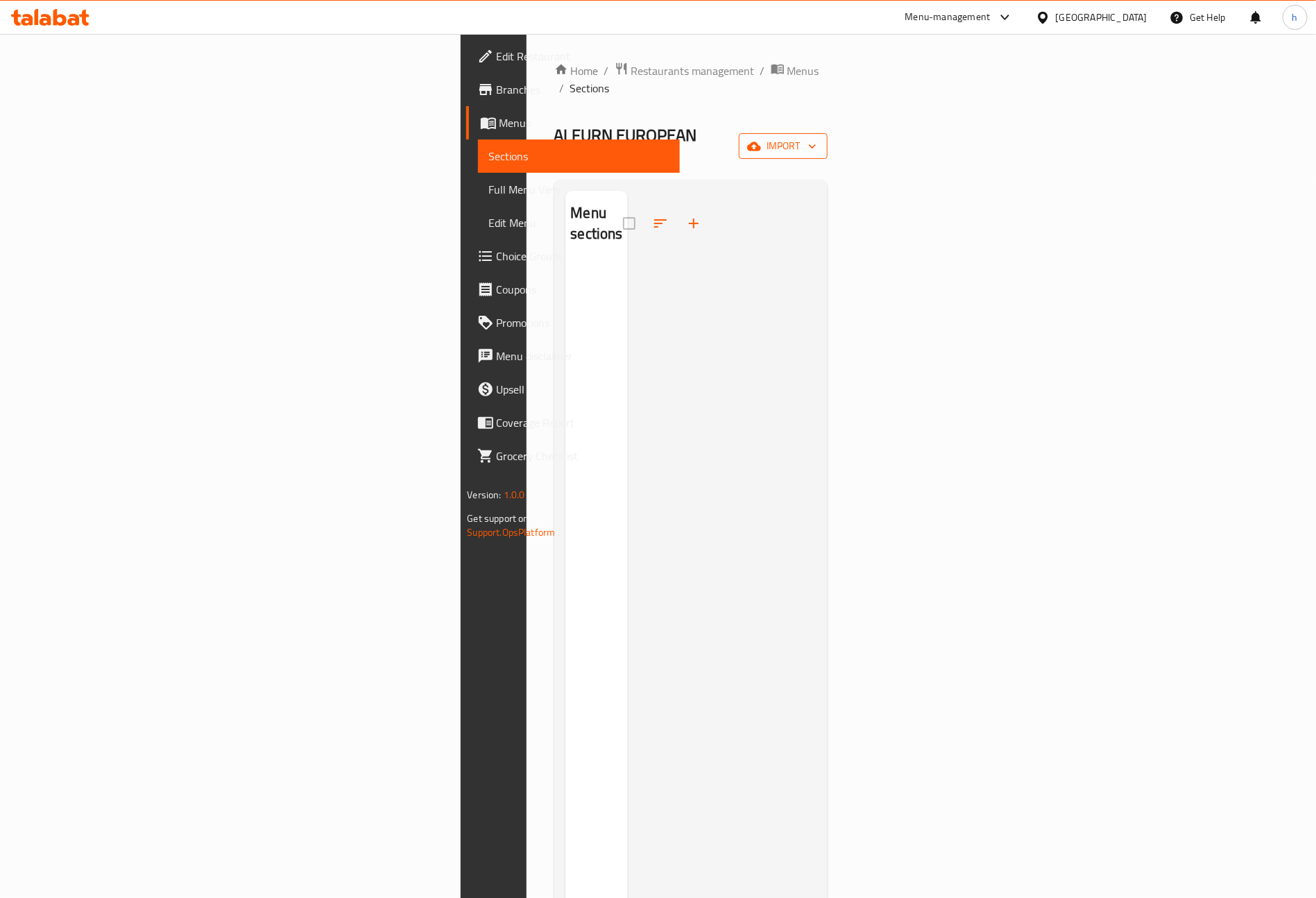
click at [817, 137] on span "import" at bounding box center [784, 146] width 67 height 17
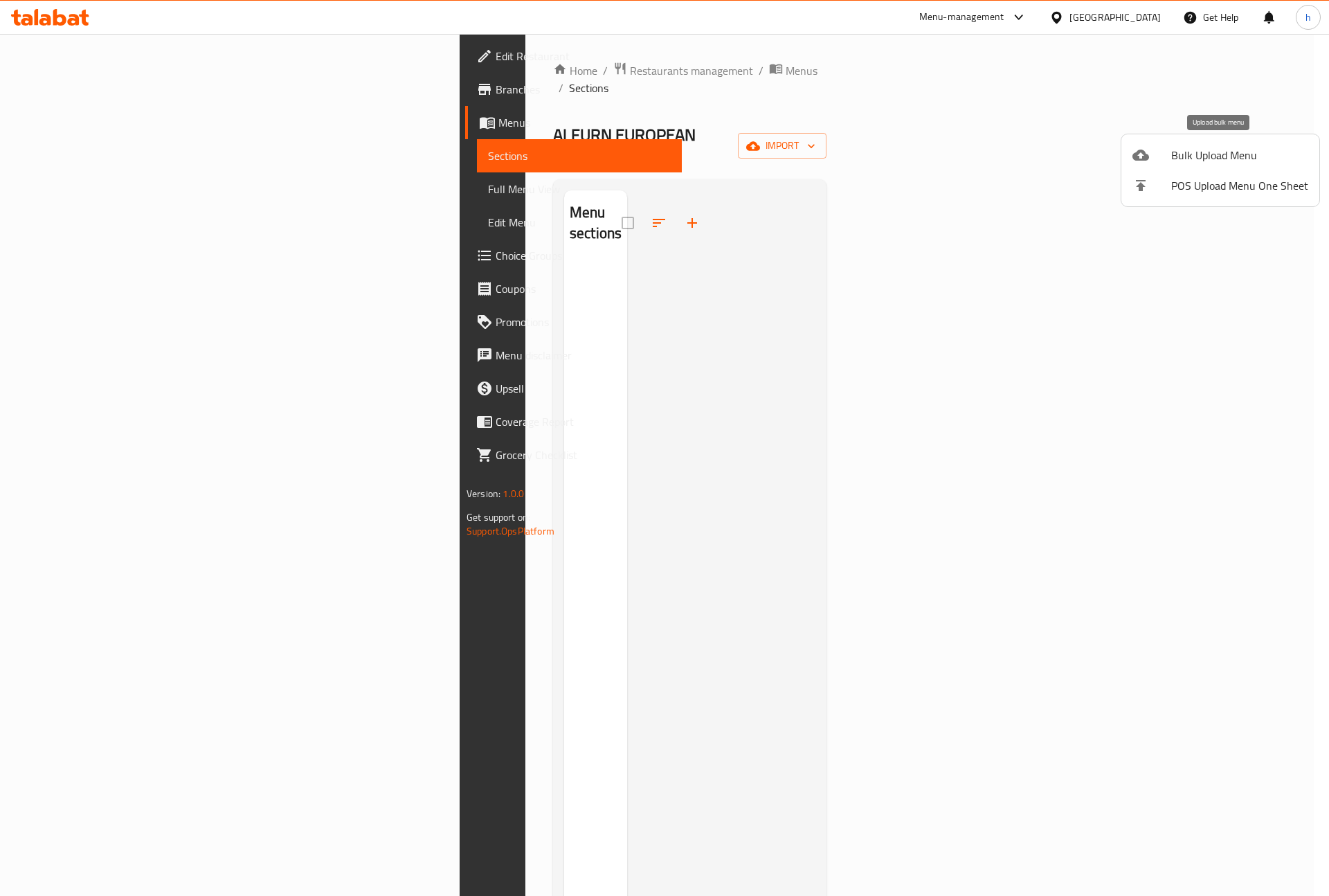
click at [1172, 147] on span "Bulk Upload Menu" at bounding box center [1239, 155] width 137 height 17
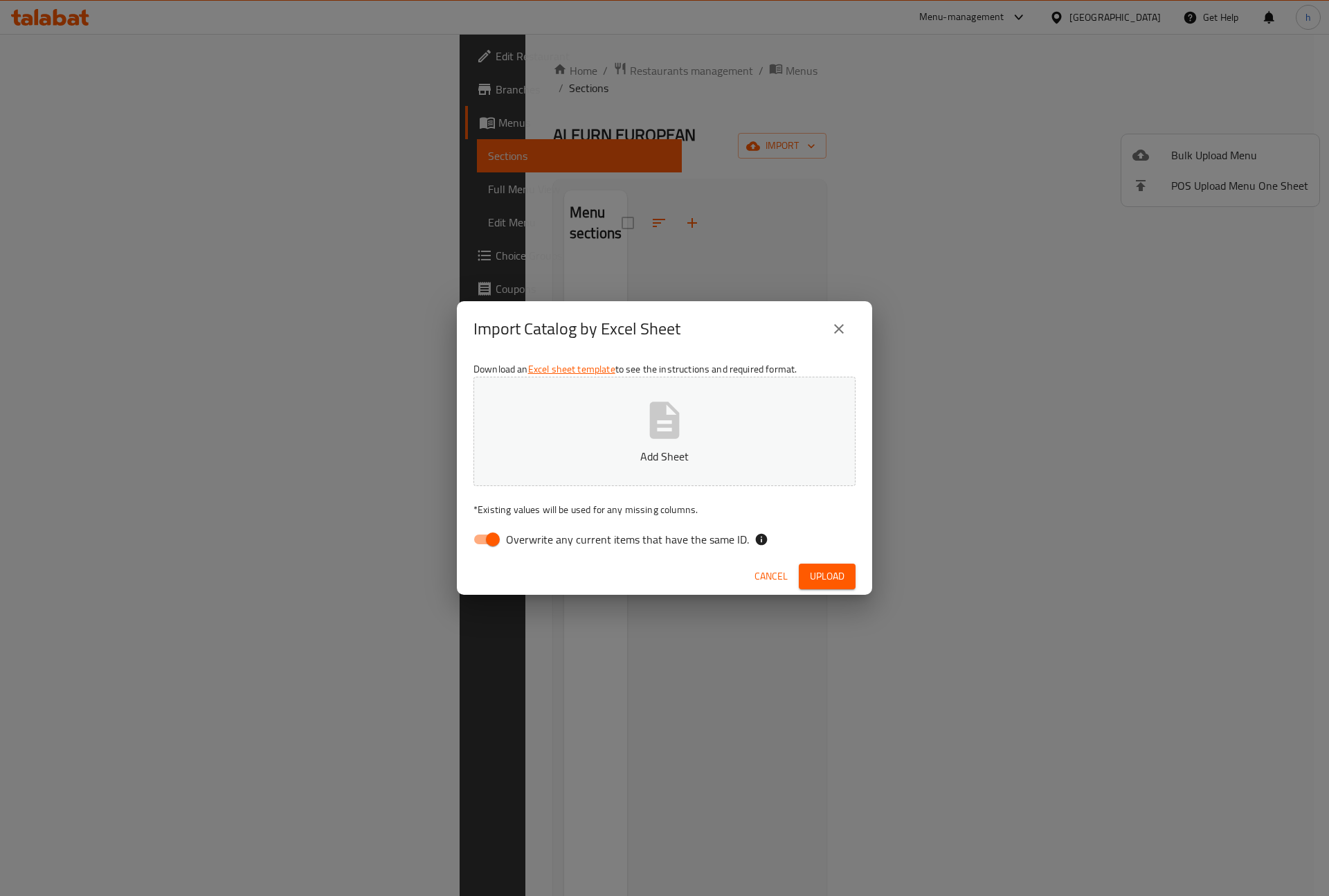
click at [669, 401] on icon "button" at bounding box center [664, 420] width 44 height 44
click at [586, 534] on span "Overwrite any current items that have the same ID." at bounding box center [627, 539] width 243 height 17
click at [532, 534] on input "Overwrite any current items that have the same ID." at bounding box center [493, 539] width 79 height 26
checkbox input "false"
click at [860, 582] on div "Cancel Upload" at bounding box center [664, 576] width 416 height 36
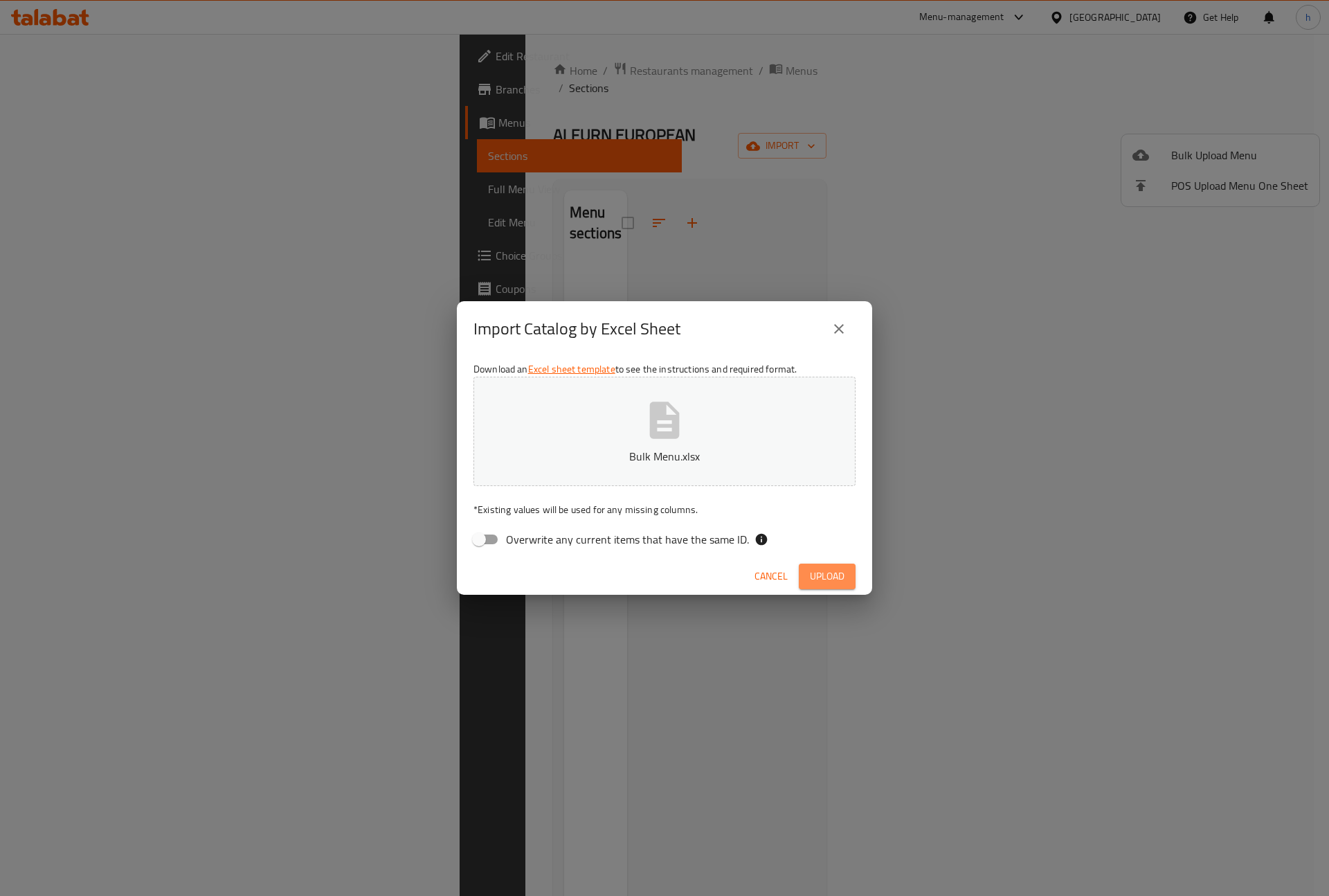
click at [852, 580] on button "Upload" at bounding box center [828, 576] width 57 height 25
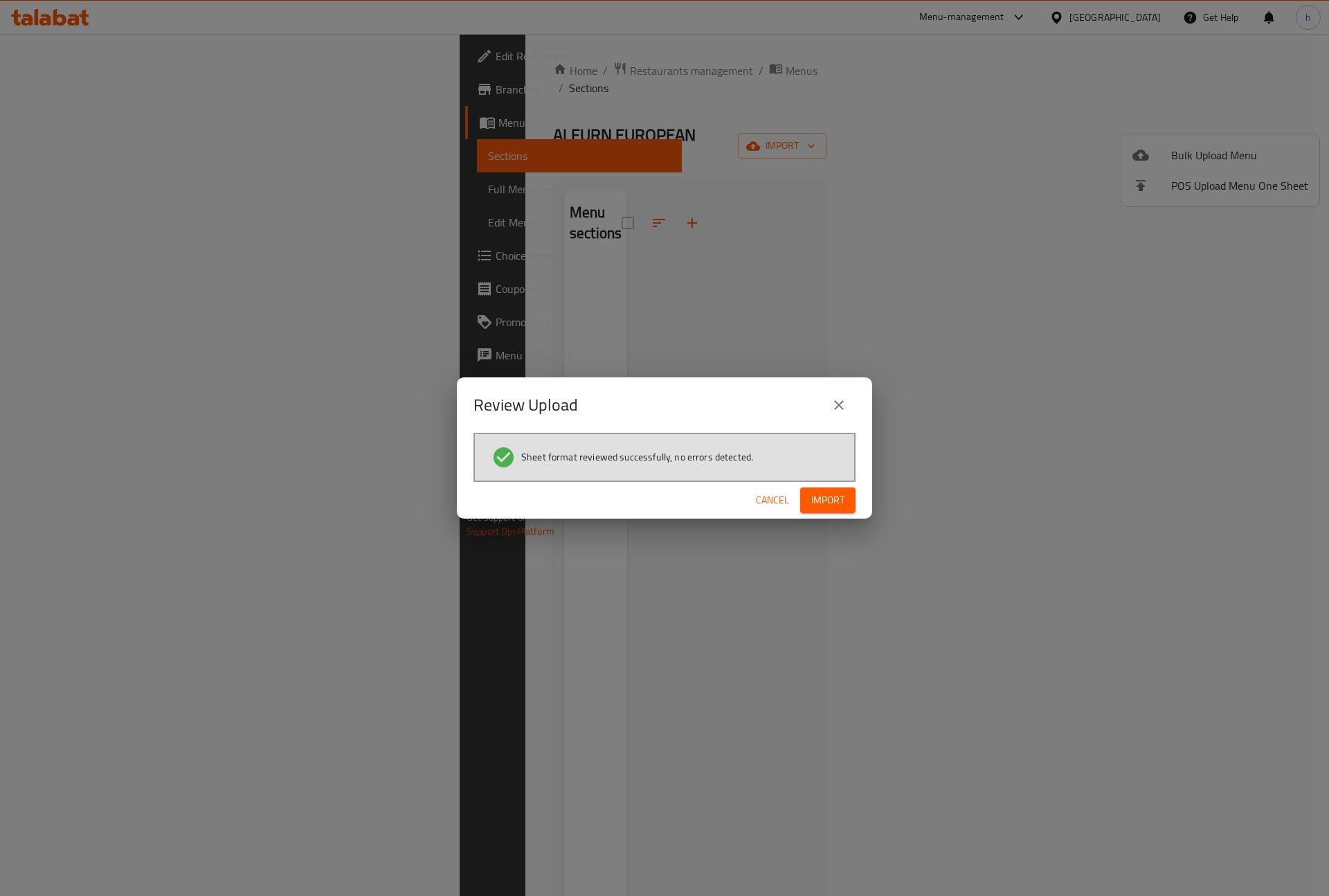
click at [829, 494] on span "Import" at bounding box center [828, 500] width 33 height 17
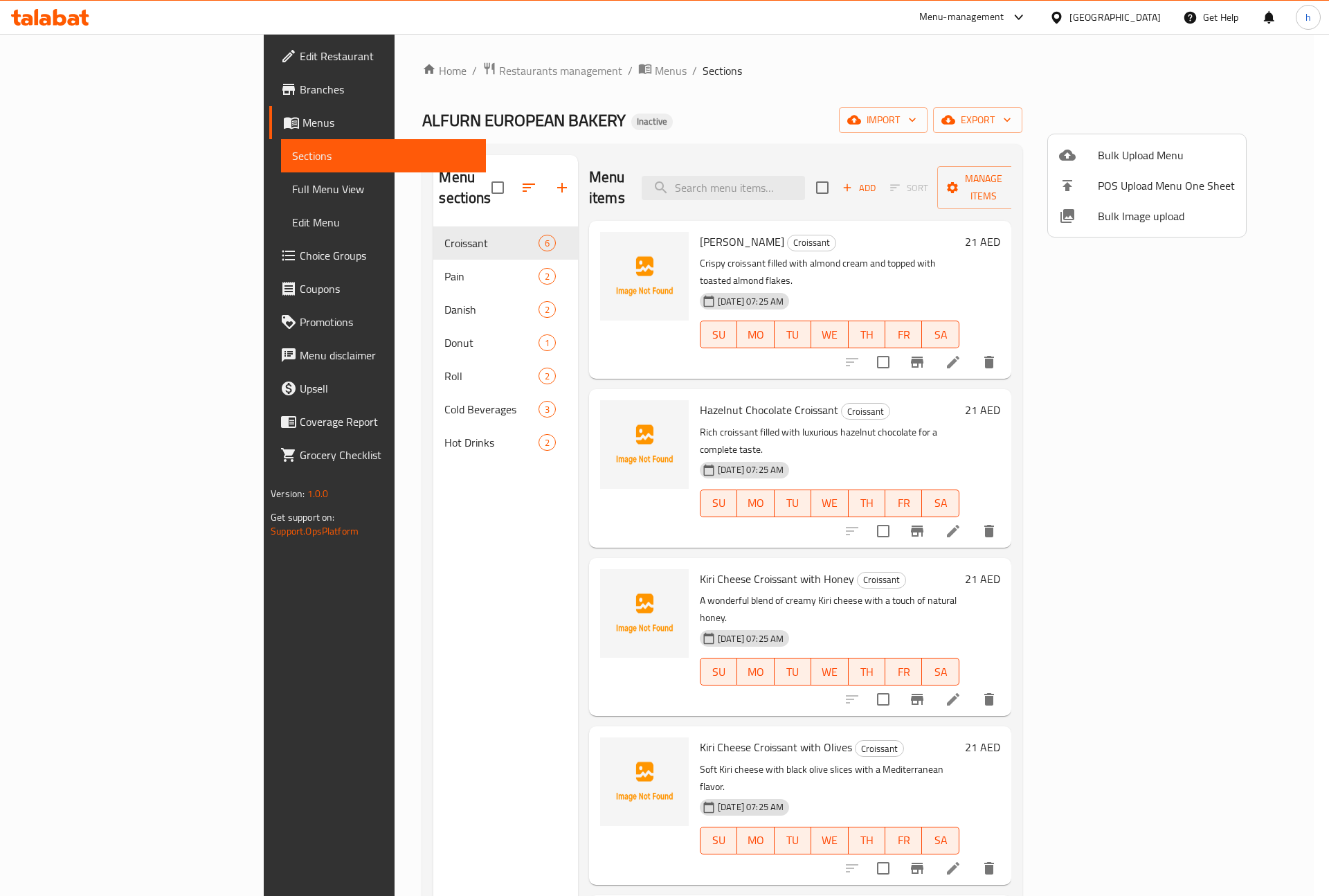
click at [722, 105] on div at bounding box center [664, 448] width 1329 height 896
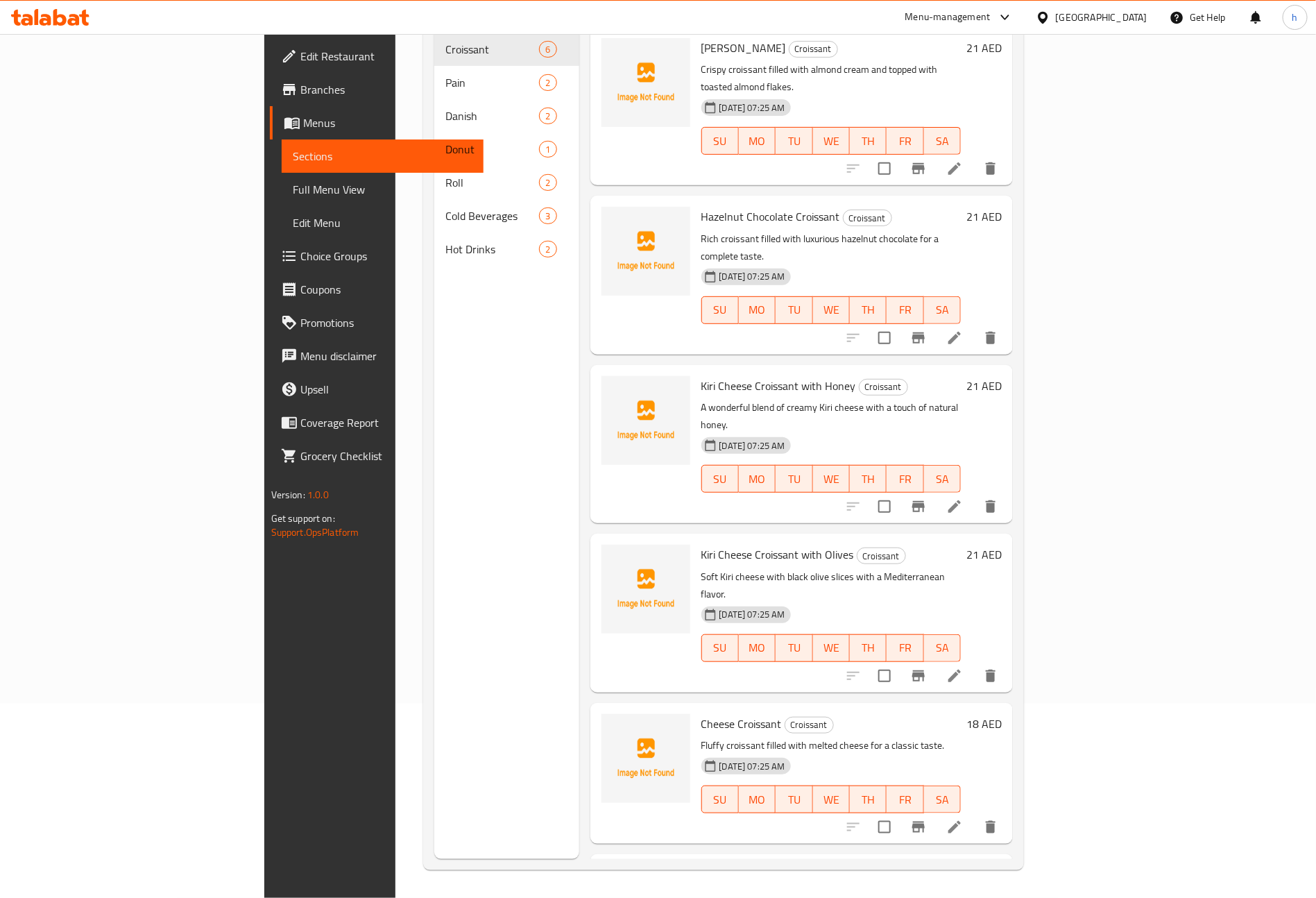
click at [292, 184] on span "Full Menu View" at bounding box center [382, 189] width 180 height 17
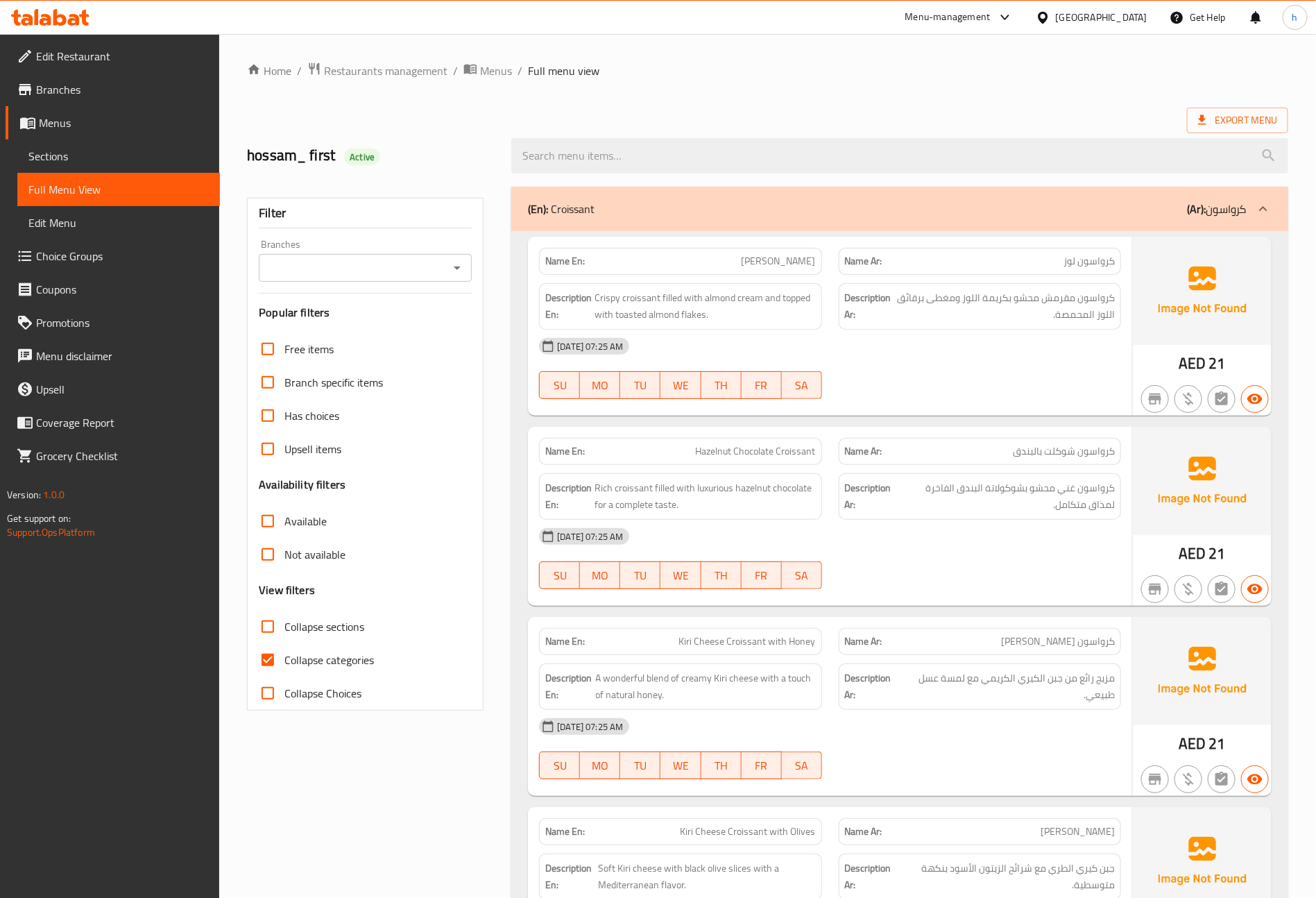
click at [277, 656] on input "Collapse categories" at bounding box center [268, 660] width 33 height 33
checkbox input "false"
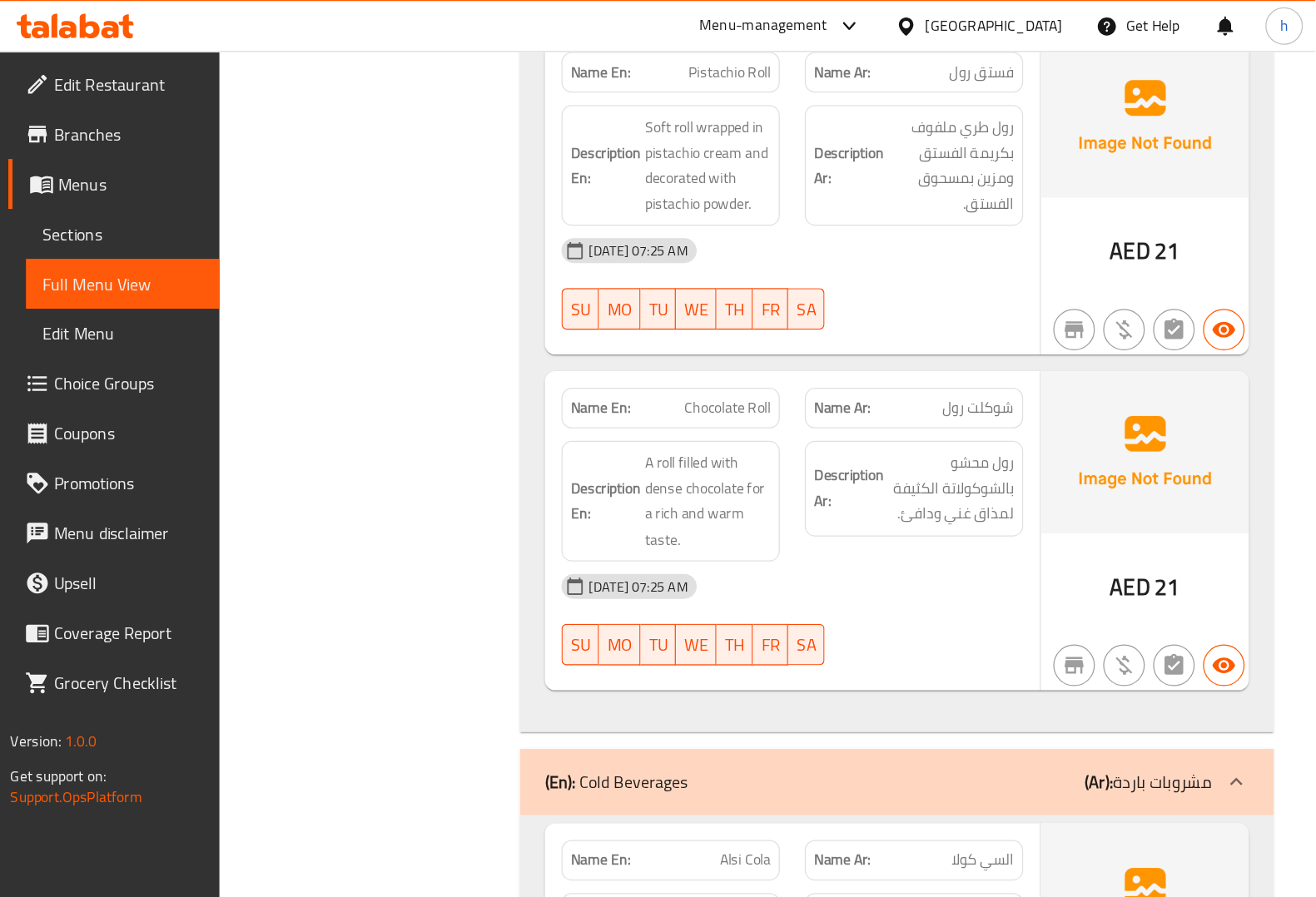
scroll to position [4157, 0]
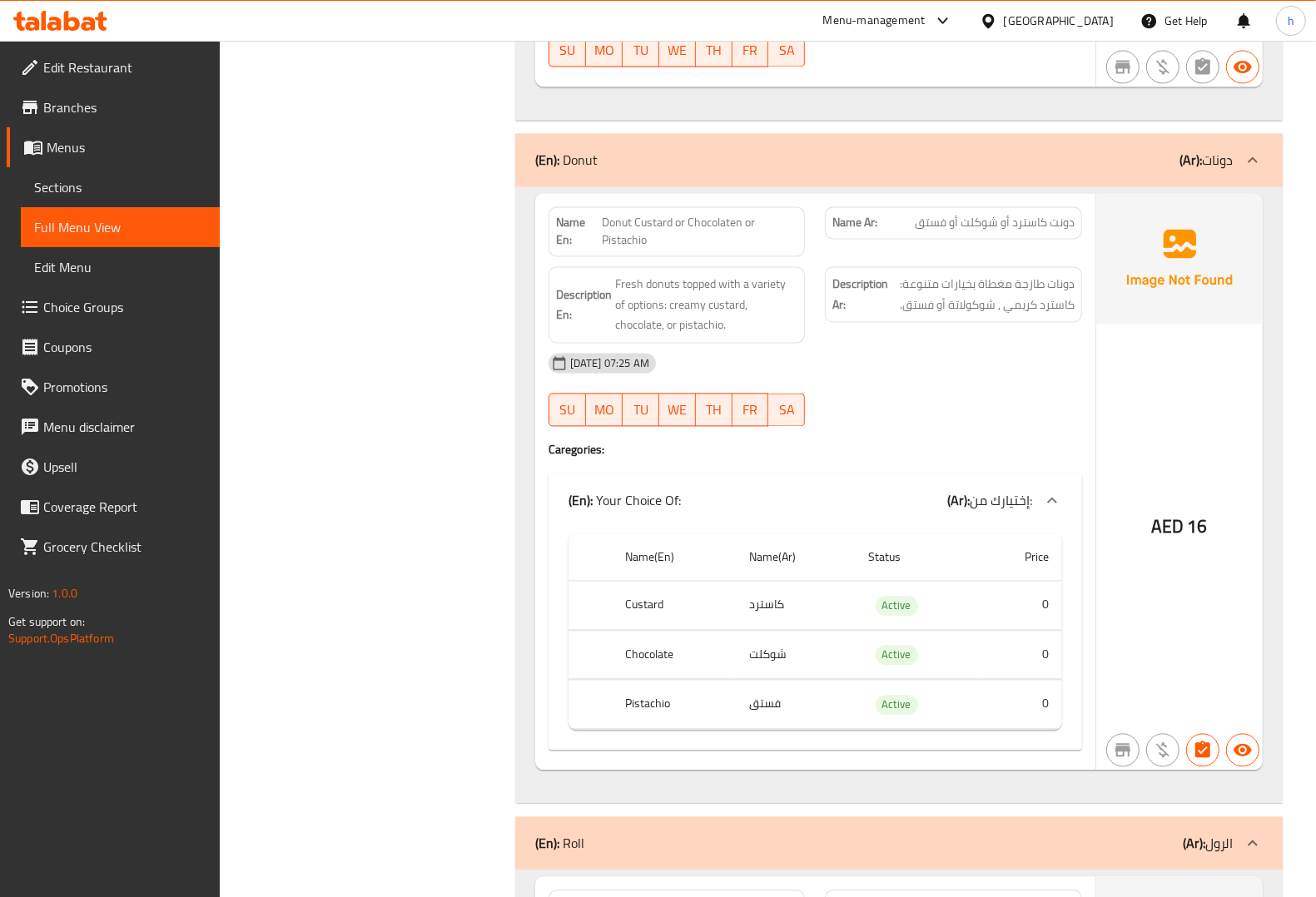
scroll to position [2648, 0]
